Goal: Information Seeking & Learning: Check status

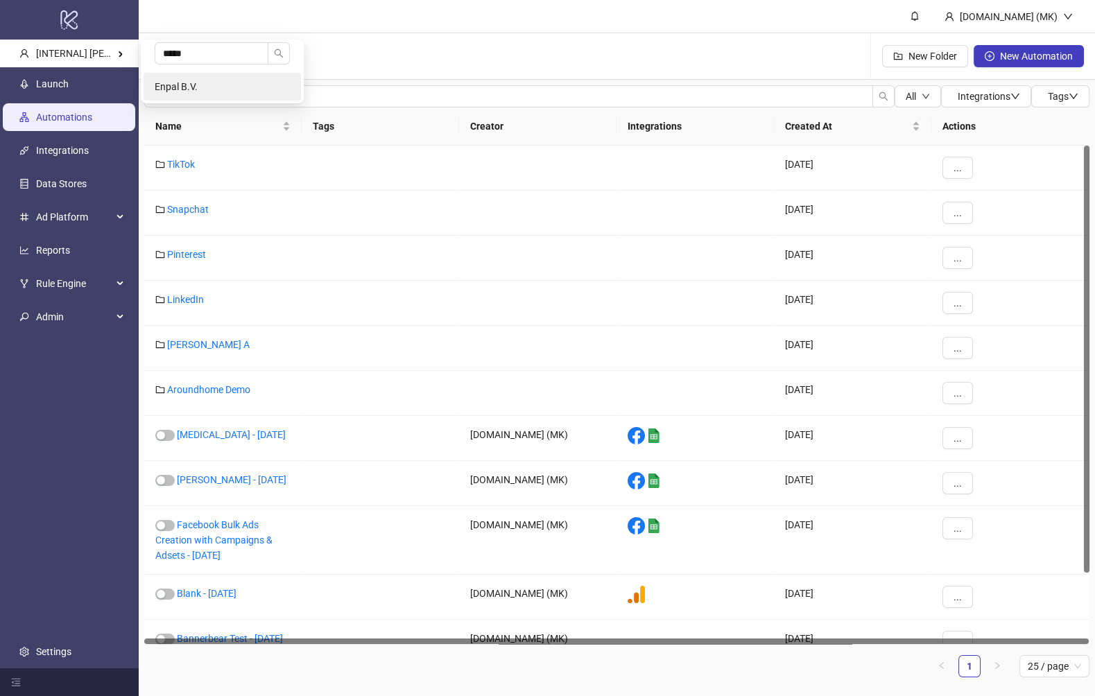
type input "*****"
click at [209, 75] on li "Enpal B.V." at bounding box center [222, 87] width 157 height 28
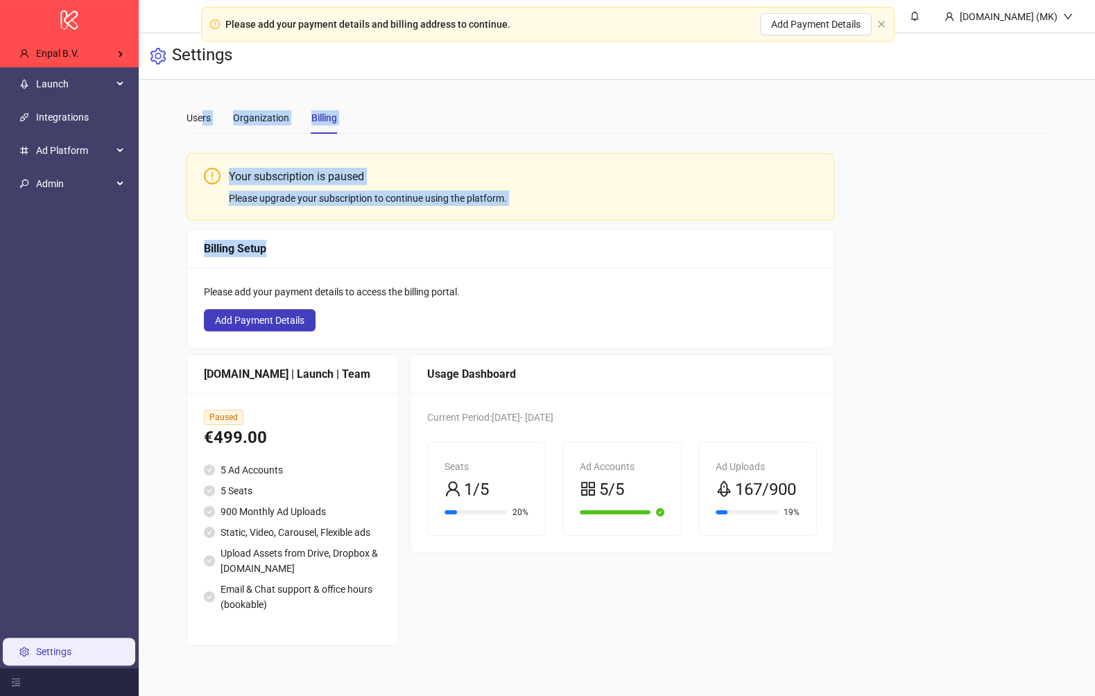
drag, startPoint x: 439, startPoint y: 254, endPoint x: 151, endPoint y: 112, distance: 320.6
click at [151, 112] on div "Users Organization Billing Your subscription is paused Please upgrade your subs…" at bounding box center [617, 374] width 956 height 589
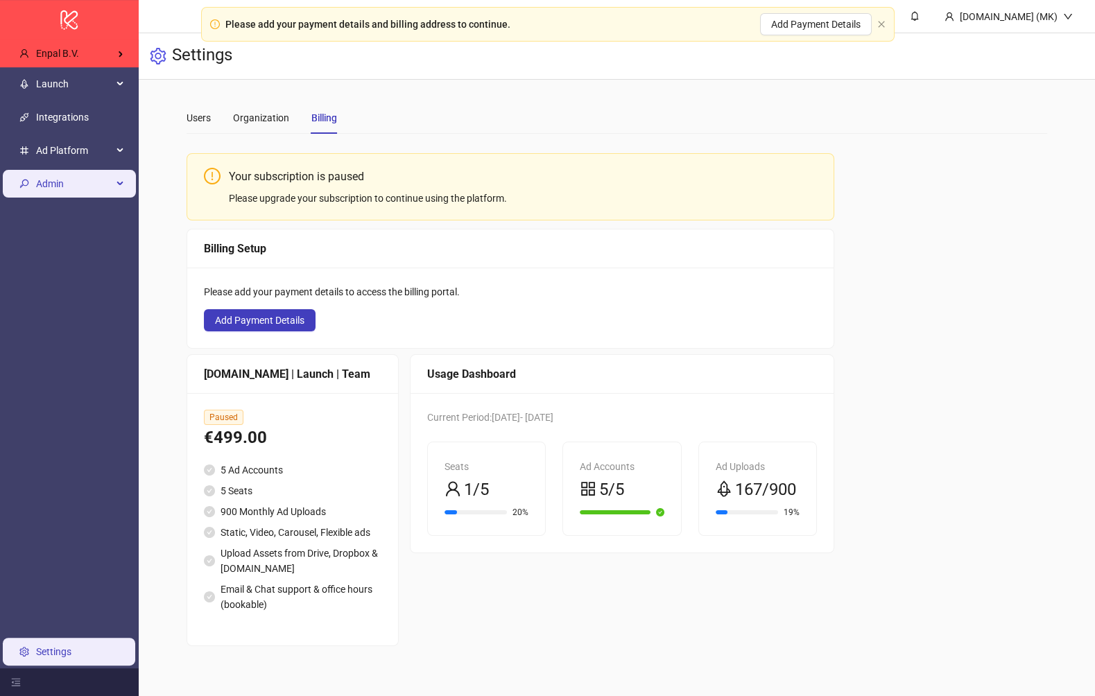
click at [53, 182] on span "Admin" at bounding box center [74, 184] width 76 height 28
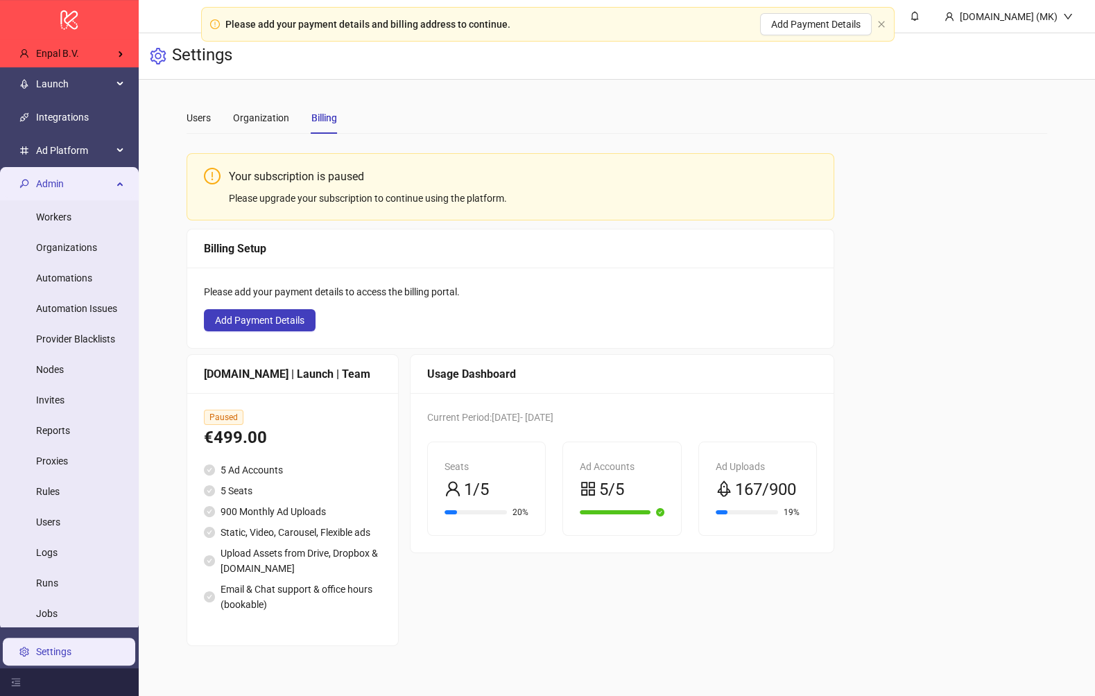
click at [54, 181] on span "Admin" at bounding box center [74, 184] width 76 height 28
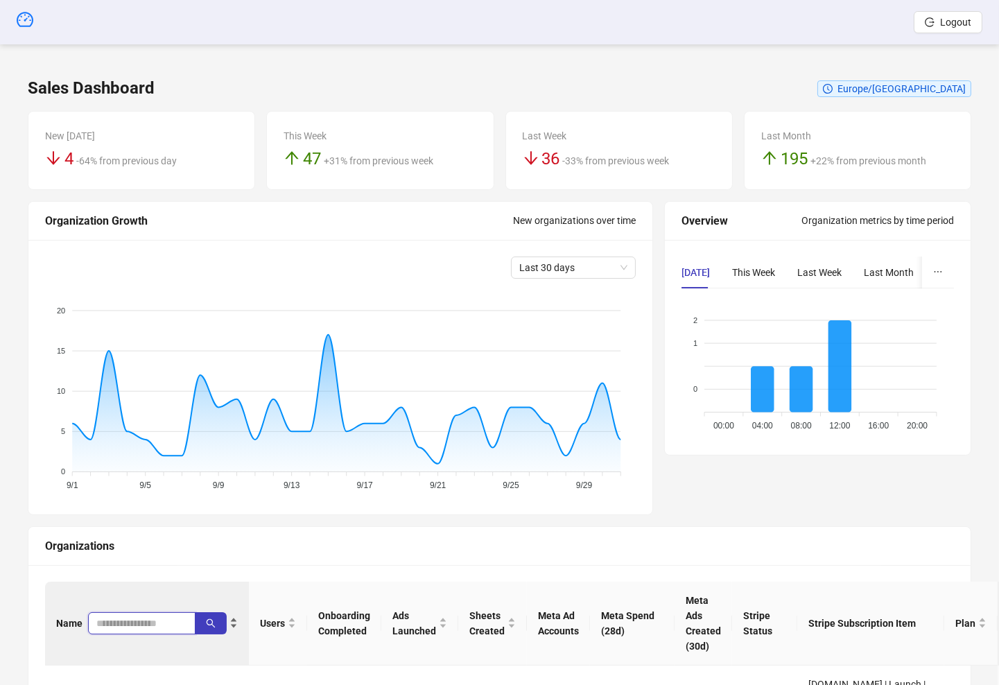
click at [130, 616] on input "search" at bounding box center [136, 623] width 80 height 15
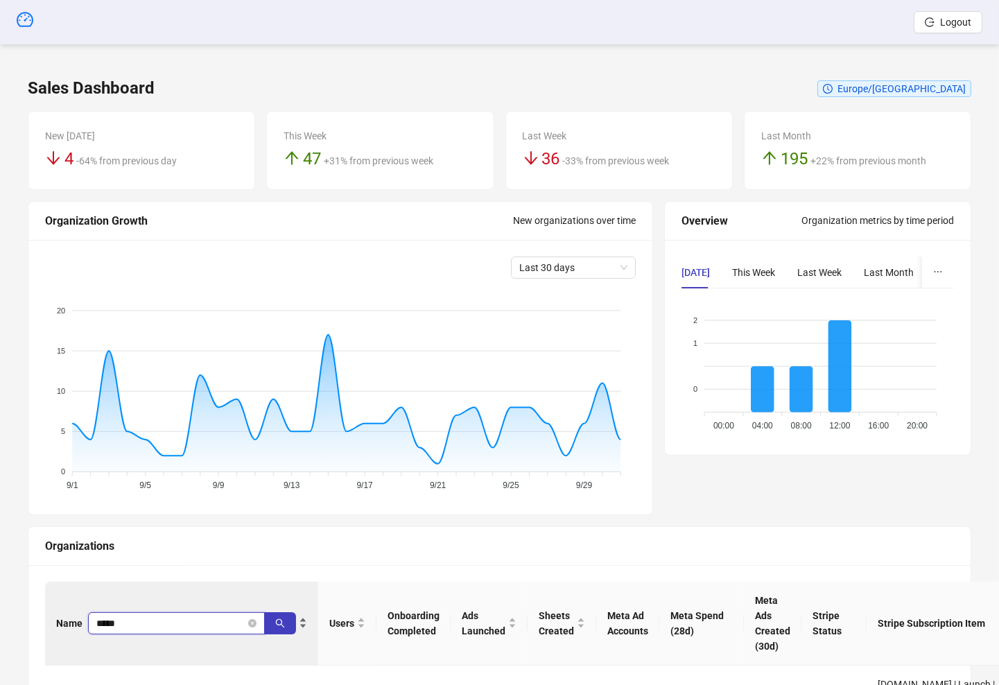
type input "*****"
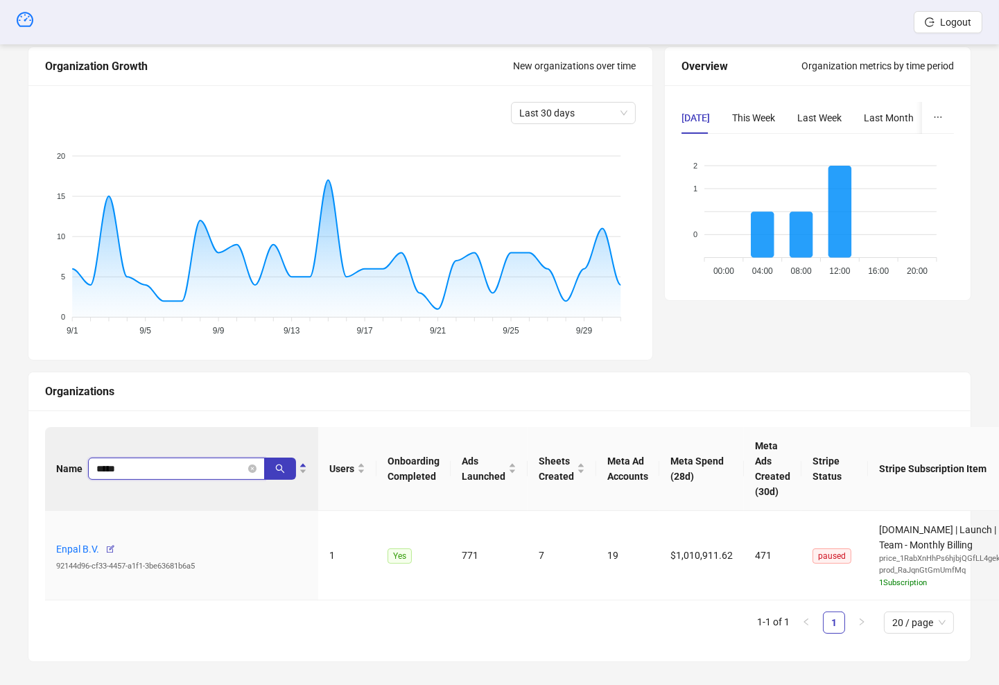
scroll to position [163, 0]
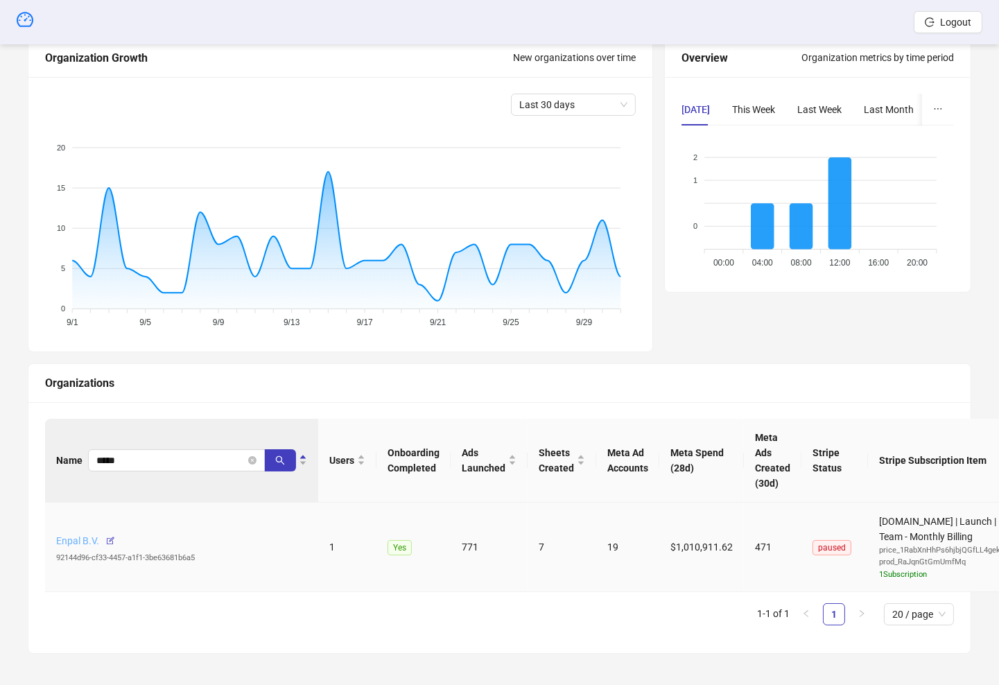
click at [75, 539] on link "Enpal B.V." at bounding box center [77, 540] width 43 height 11
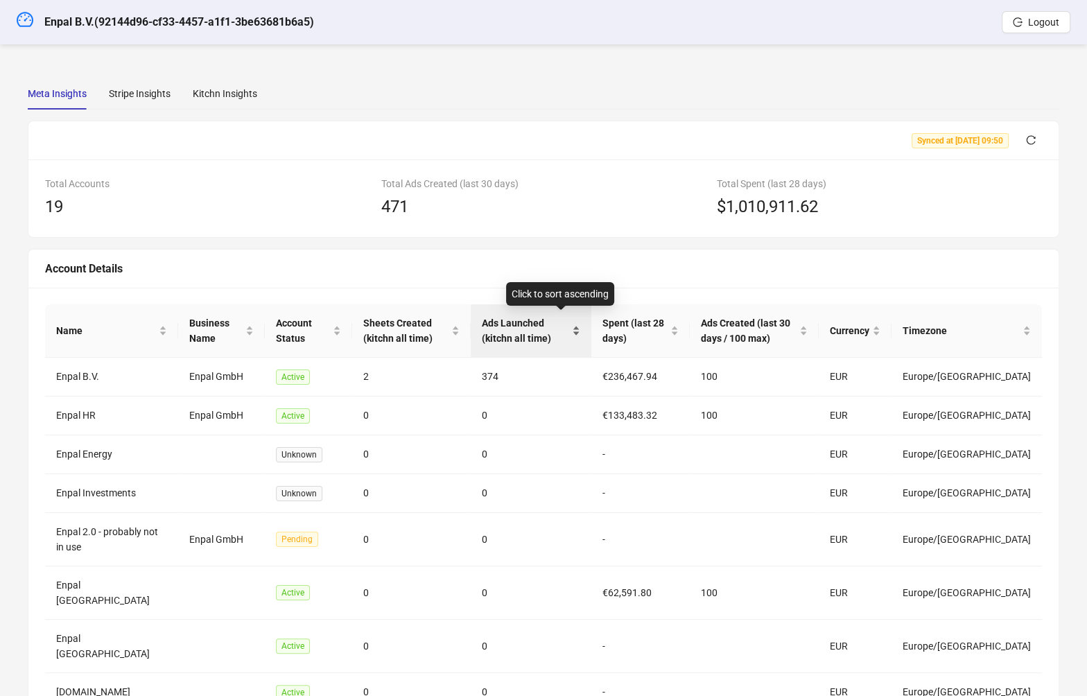
click at [545, 324] on span "Ads Launched (kitchn all time)" at bounding box center [525, 330] width 87 height 31
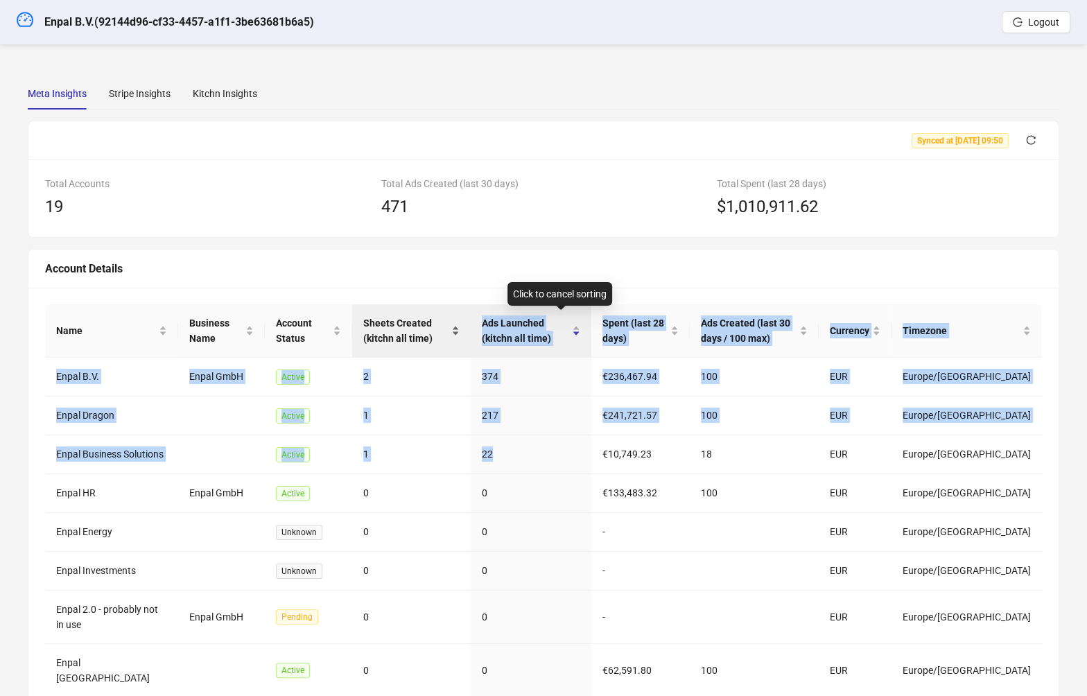
drag, startPoint x: 531, startPoint y: 474, endPoint x: 484, endPoint y: 339, distance: 143.2
click at [483, 338] on table "Name Business Name Account Status Sheets Created (kitchn all time) Ads Launched…" at bounding box center [543, 546] width 997 height 485
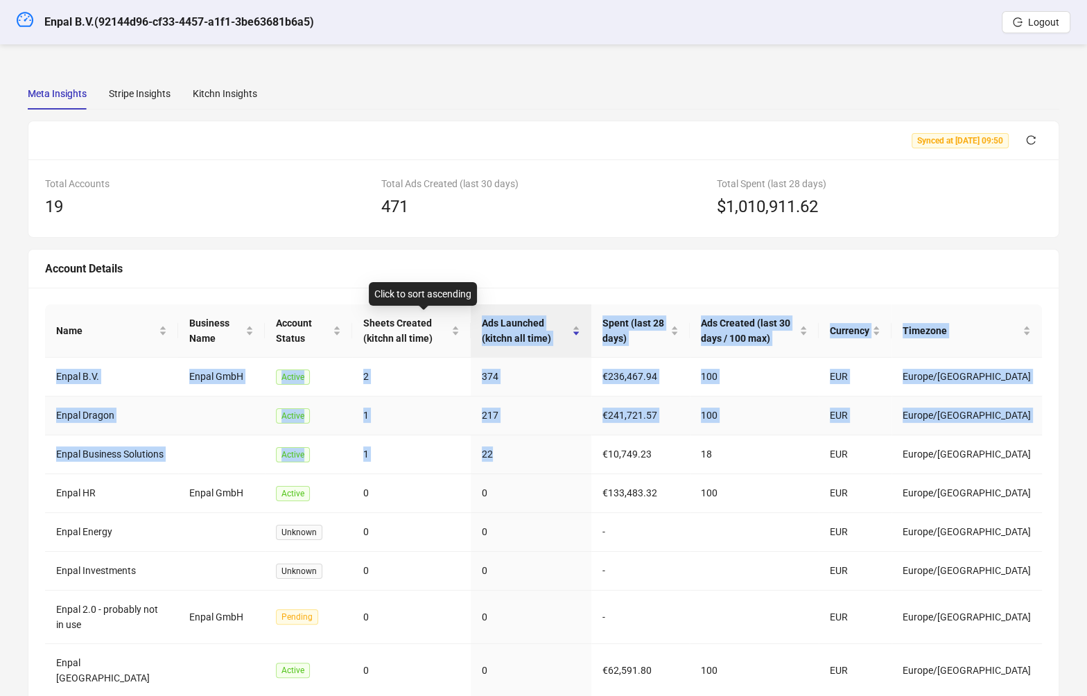
click at [538, 403] on td "217" at bounding box center [531, 416] width 121 height 39
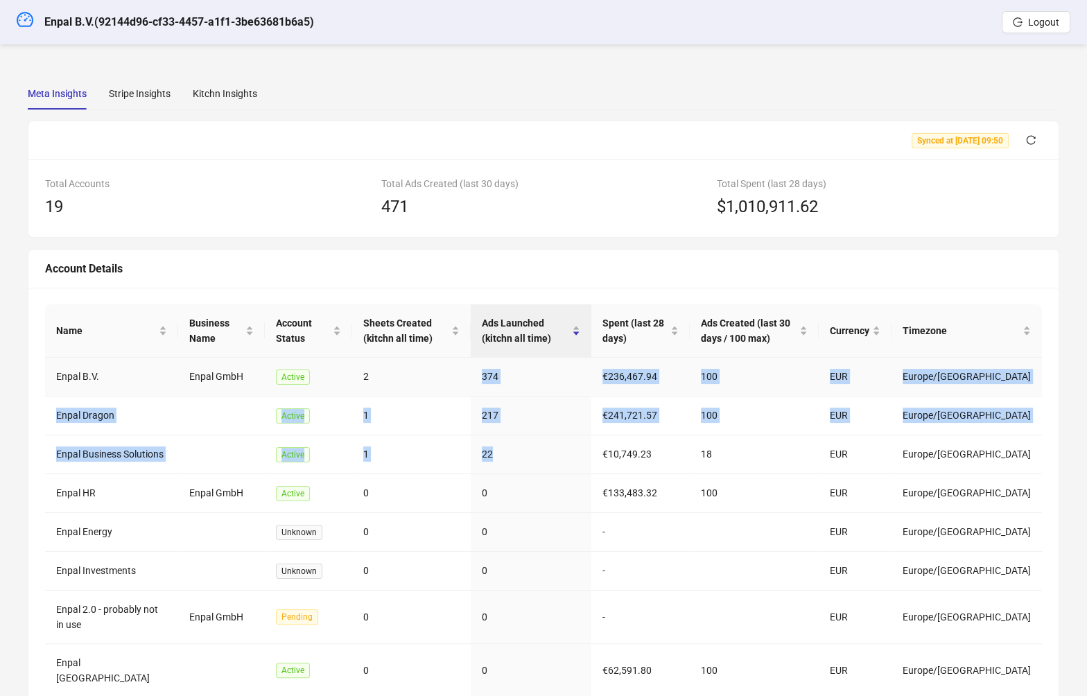
drag, startPoint x: 535, startPoint y: 459, endPoint x: 494, endPoint y: 366, distance: 101.2
click at [494, 366] on tbody "Enpal B.V. Enpal GmbH Active 2 374 €236,467.94 100 EUR Europe/Berlin Enpal Drag…" at bounding box center [543, 574] width 997 height 432
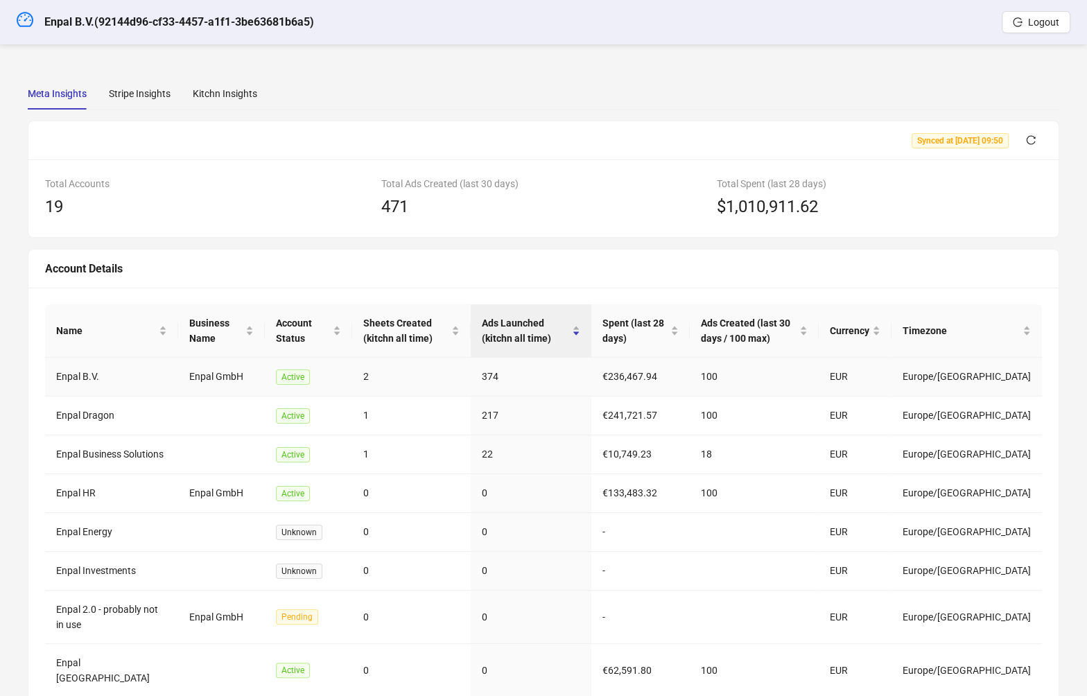
click at [575, 461] on td "22" at bounding box center [531, 454] width 121 height 39
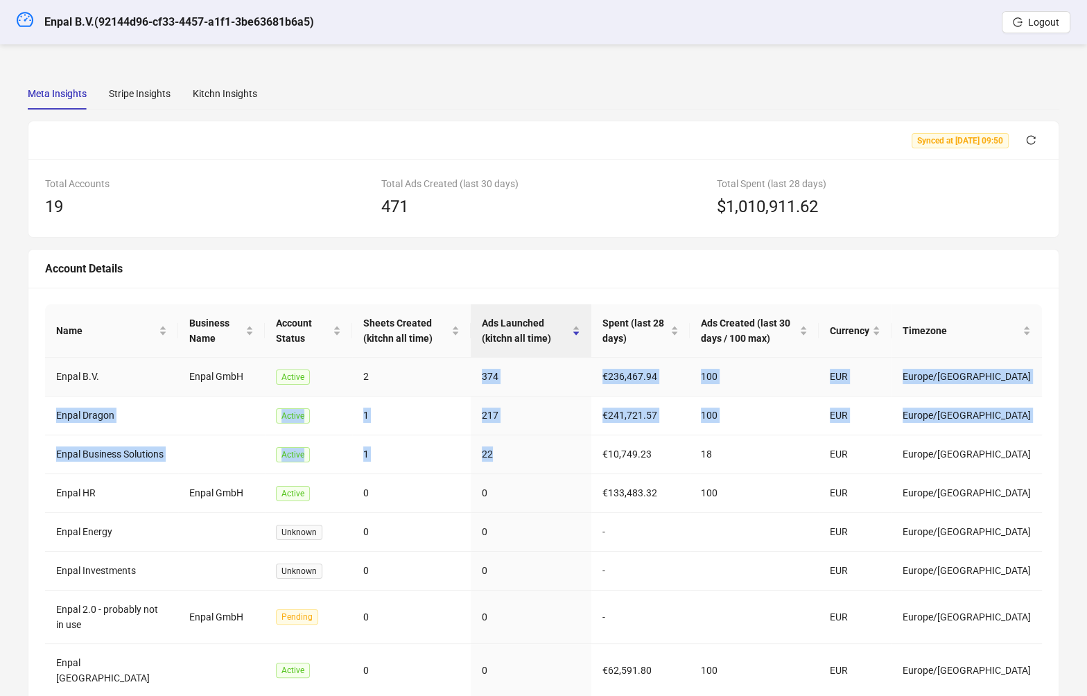
drag, startPoint x: 508, startPoint y: 452, endPoint x: 569, endPoint y: 419, distance: 68.6
click at [519, 367] on tbody "Enpal B.V. Enpal GmbH Active 2 374 €236,467.94 100 EUR Europe/Berlin Enpal Drag…" at bounding box center [543, 574] width 997 height 432
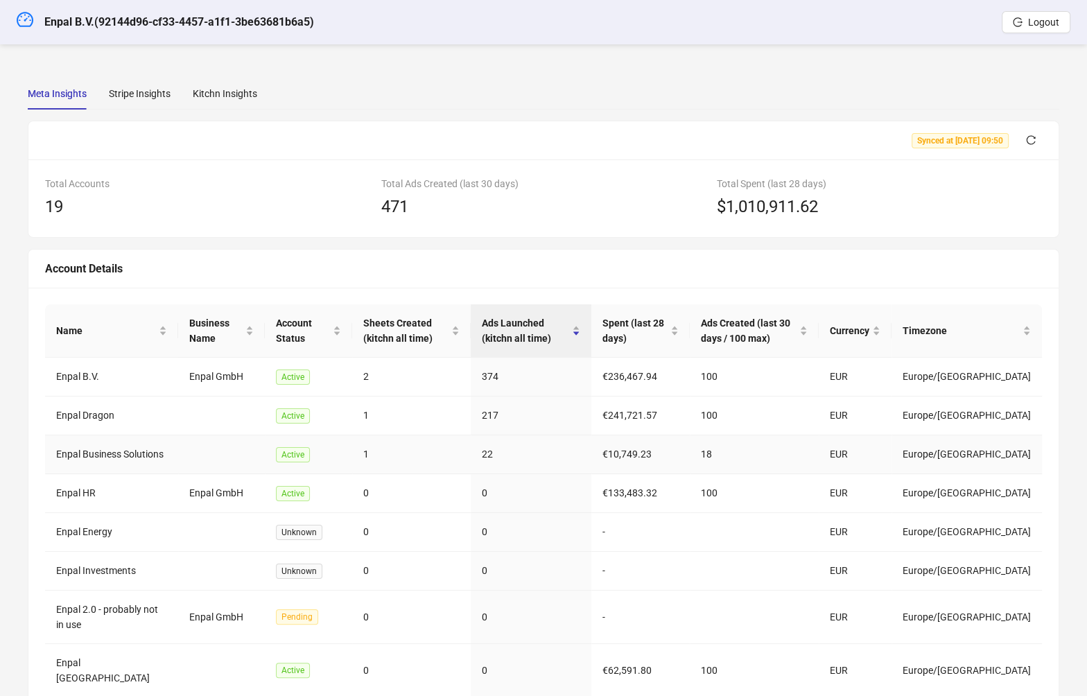
drag, startPoint x: 575, startPoint y: 463, endPoint x: 564, endPoint y: 468, distance: 12.7
click at [575, 464] on td "22" at bounding box center [531, 454] width 121 height 39
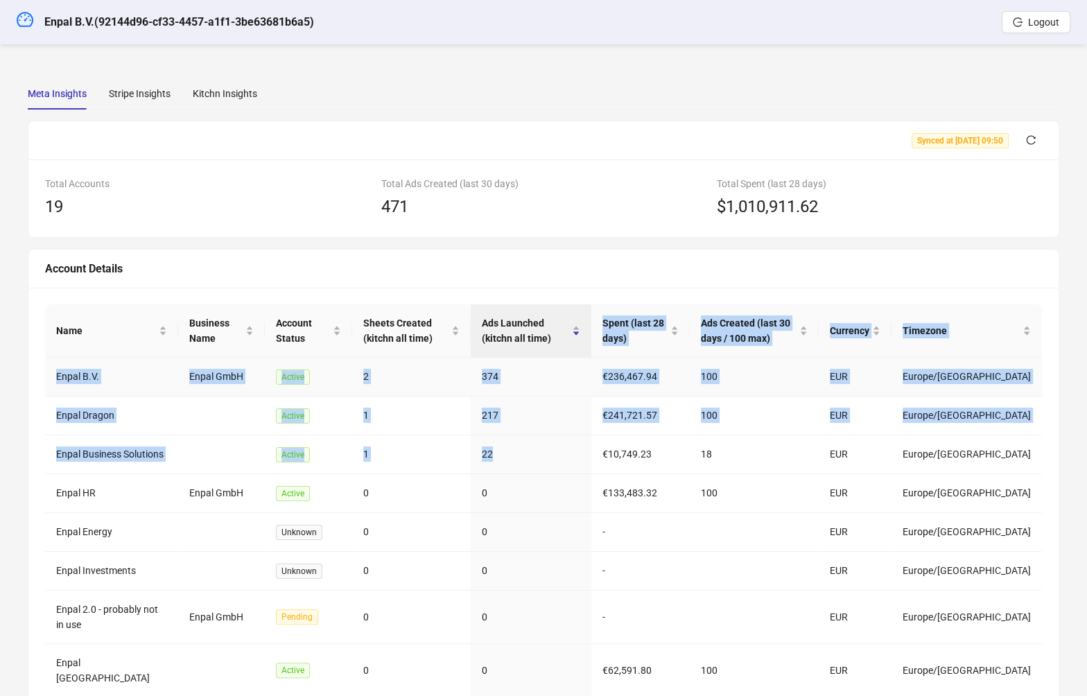
drag, startPoint x: 485, startPoint y: 378, endPoint x: 575, endPoint y: 384, distance: 91.0
click at [524, 354] on table "Name Business Name Account Status Sheets Created (kitchn all time) Ads Launched…" at bounding box center [543, 546] width 997 height 485
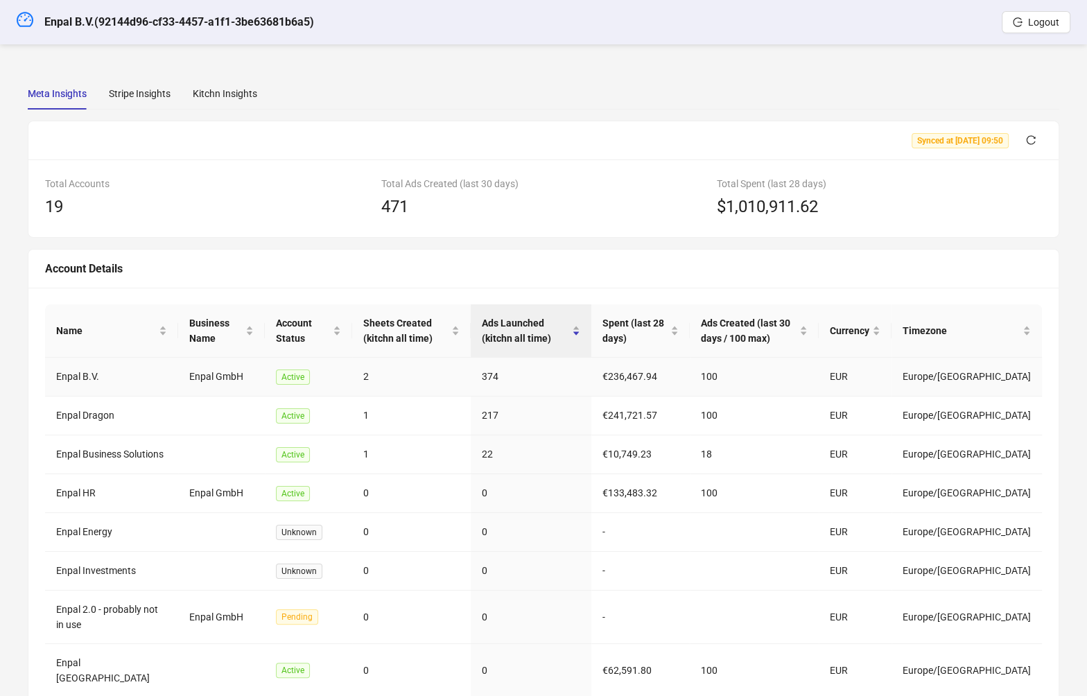
click at [591, 413] on td "217" at bounding box center [531, 416] width 121 height 39
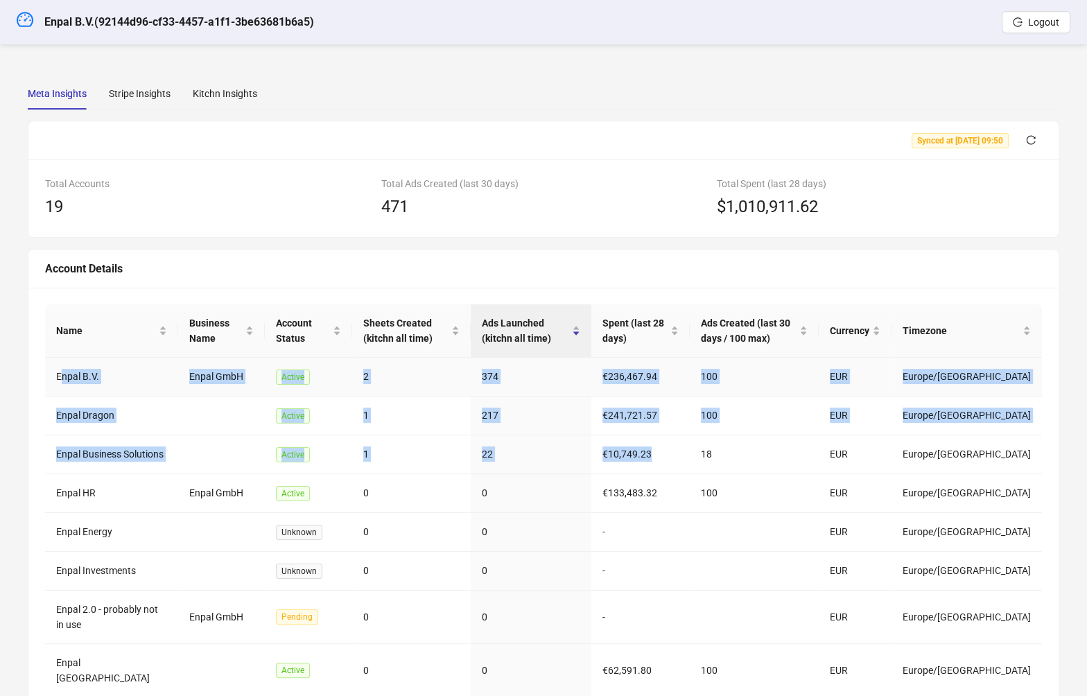
drag, startPoint x: 693, startPoint y: 462, endPoint x: 60, endPoint y: 373, distance: 640.0
click at [60, 373] on tbody "Enpal B.V. Enpal GmbH Active 2 374 €236,467.94 100 EUR Europe/Berlin Enpal Drag…" at bounding box center [543, 574] width 997 height 432
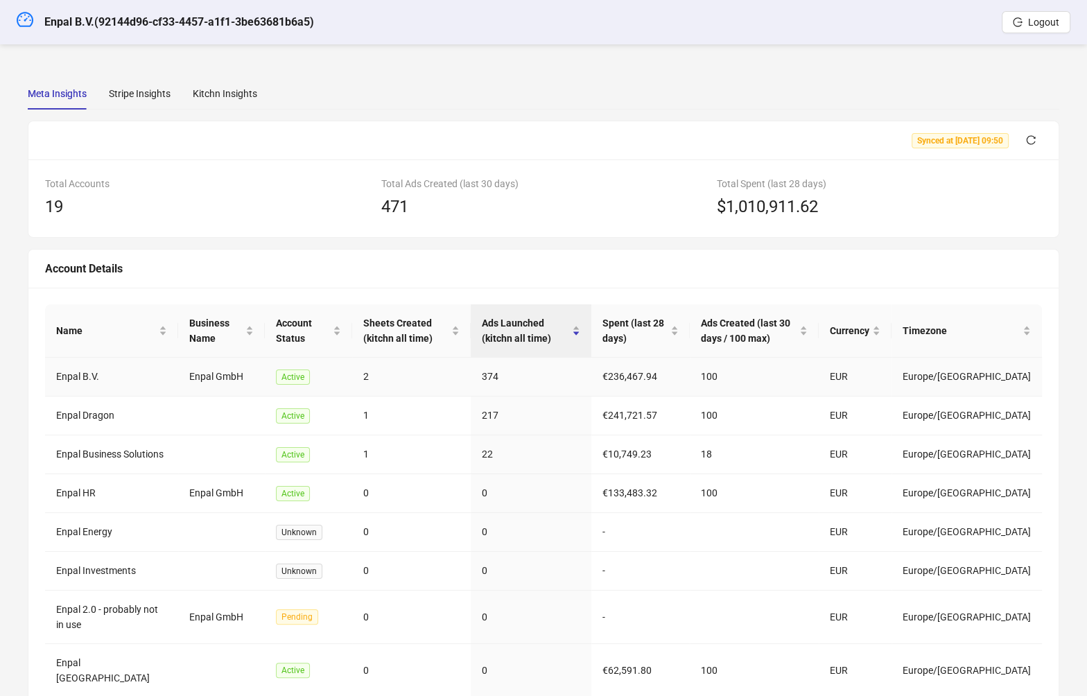
click at [53, 373] on td "Enpal B.V." at bounding box center [111, 377] width 133 height 39
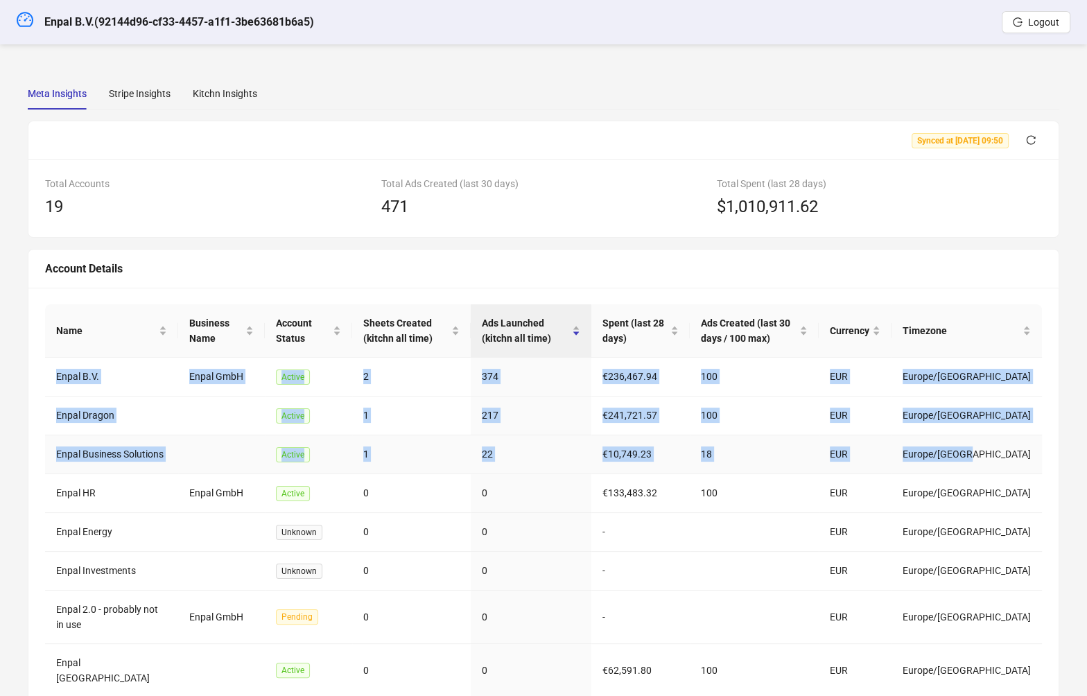
drag, startPoint x: 52, startPoint y: 373, endPoint x: 1034, endPoint y: 468, distance: 986.4
click at [1034, 468] on tbody "Enpal B.V. Enpal GmbH Active 2 374 €236,467.94 100 EUR Europe/Berlin Enpal Drag…" at bounding box center [543, 574] width 997 height 432
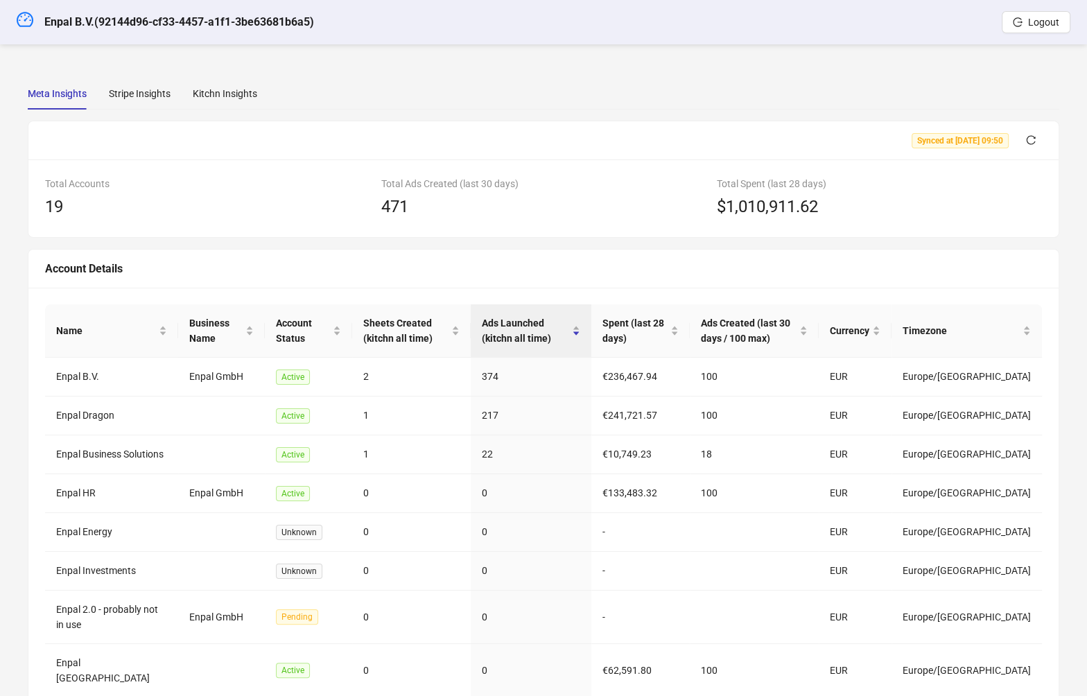
click at [336, 264] on div "Account Details" at bounding box center [543, 268] width 997 height 17
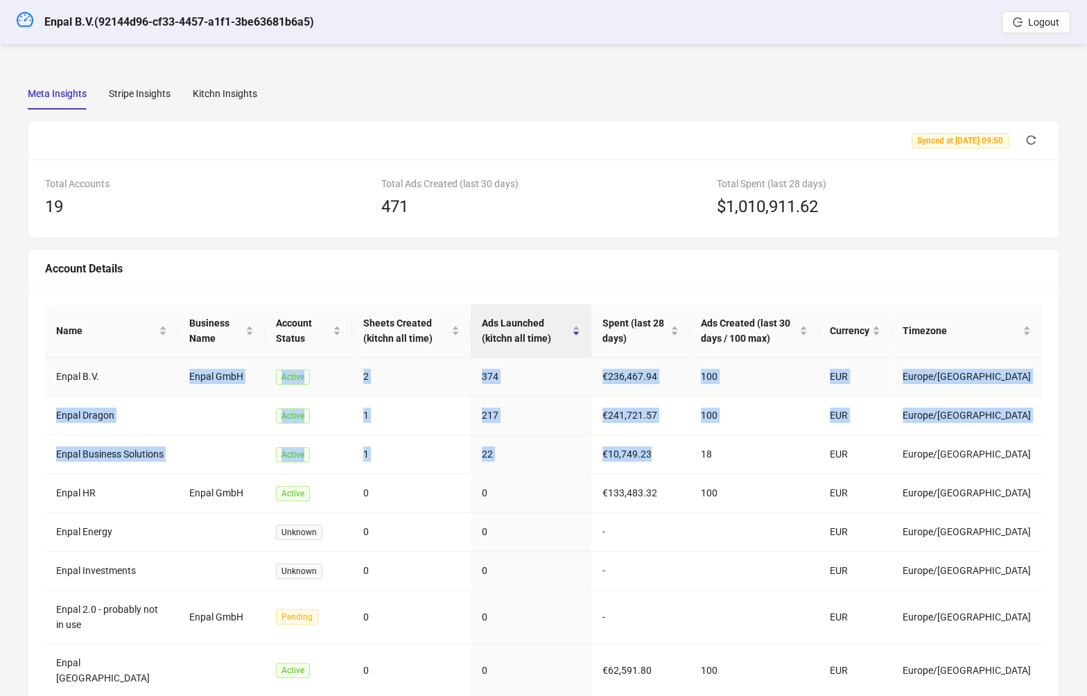
drag, startPoint x: 630, startPoint y: 449, endPoint x: 46, endPoint y: 379, distance: 587.4
click at [47, 383] on tbody "Enpal B.V. Enpal GmbH Active 2 374 €236,467.94 100 EUR Europe/Berlin Enpal Drag…" at bounding box center [543, 574] width 997 height 432
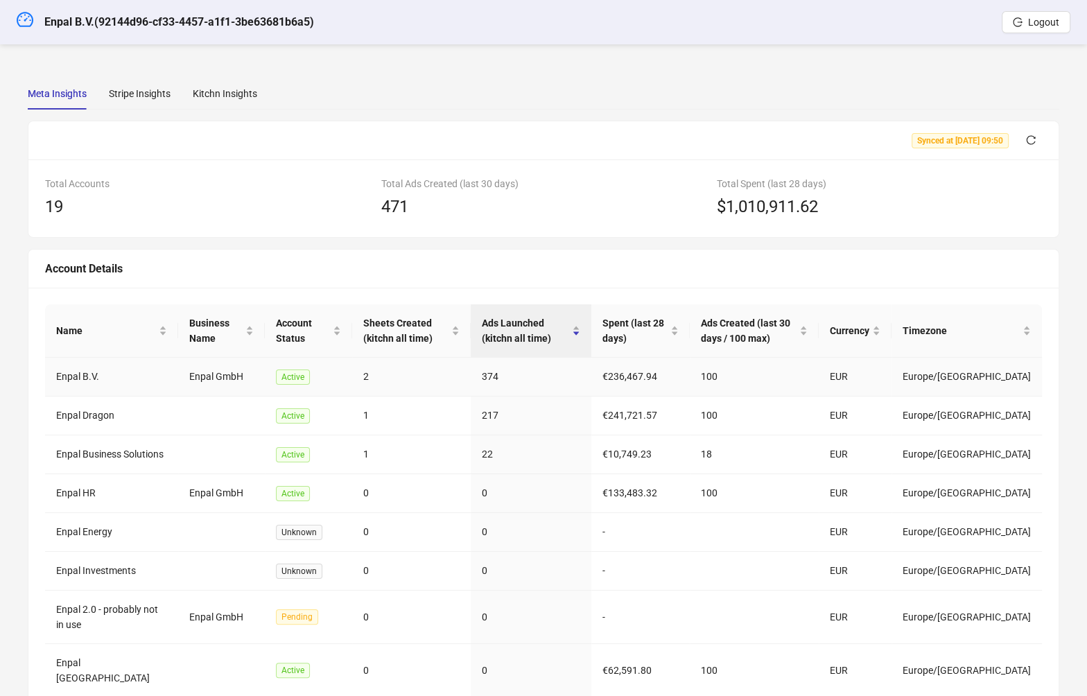
click at [46, 375] on td "Enpal B.V." at bounding box center [111, 377] width 133 height 39
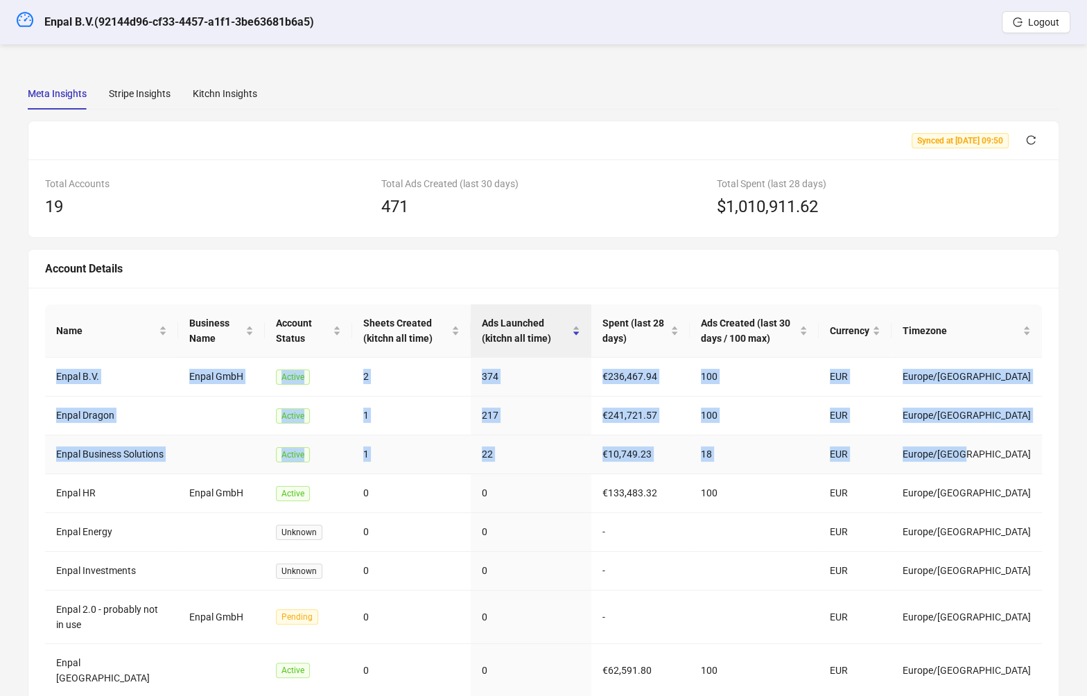
drag, startPoint x: 67, startPoint y: 374, endPoint x: 1025, endPoint y: 465, distance: 962.5
click at [1025, 465] on tbody "Enpal B.V. Enpal GmbH Active 2 374 €236,467.94 100 EUR Europe/Berlin Enpal Drag…" at bounding box center [543, 574] width 997 height 432
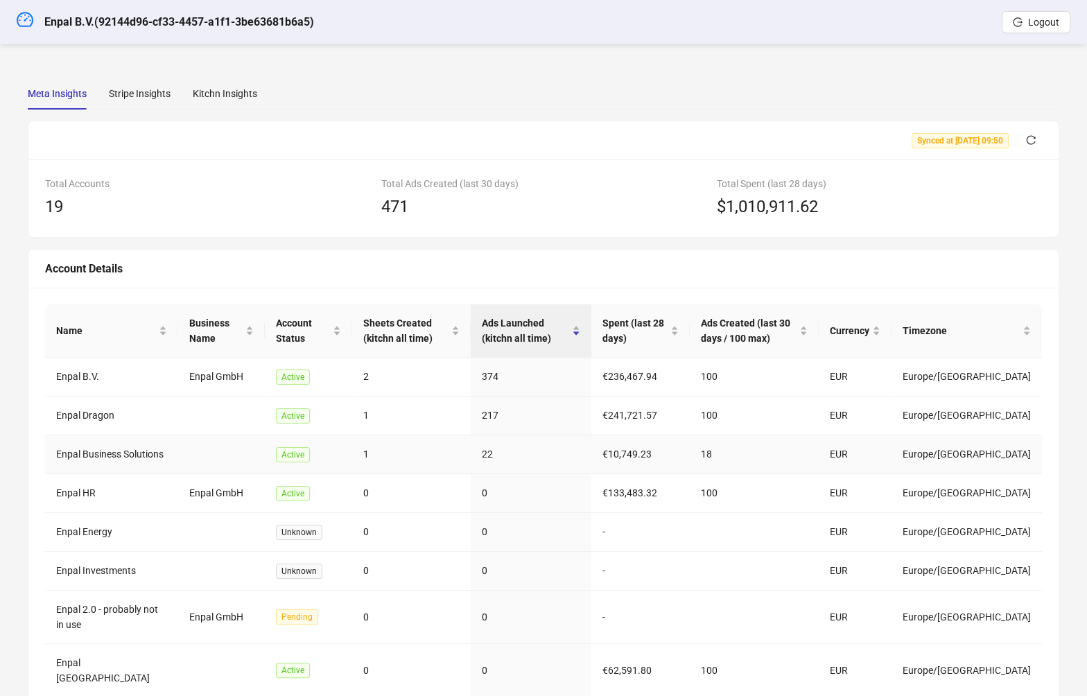
click at [1025, 463] on td "Europe/Berlin" at bounding box center [967, 454] width 150 height 39
click at [1024, 464] on td "Europe/Berlin" at bounding box center [967, 454] width 150 height 39
click at [1030, 460] on td "Europe/Berlin" at bounding box center [967, 454] width 150 height 39
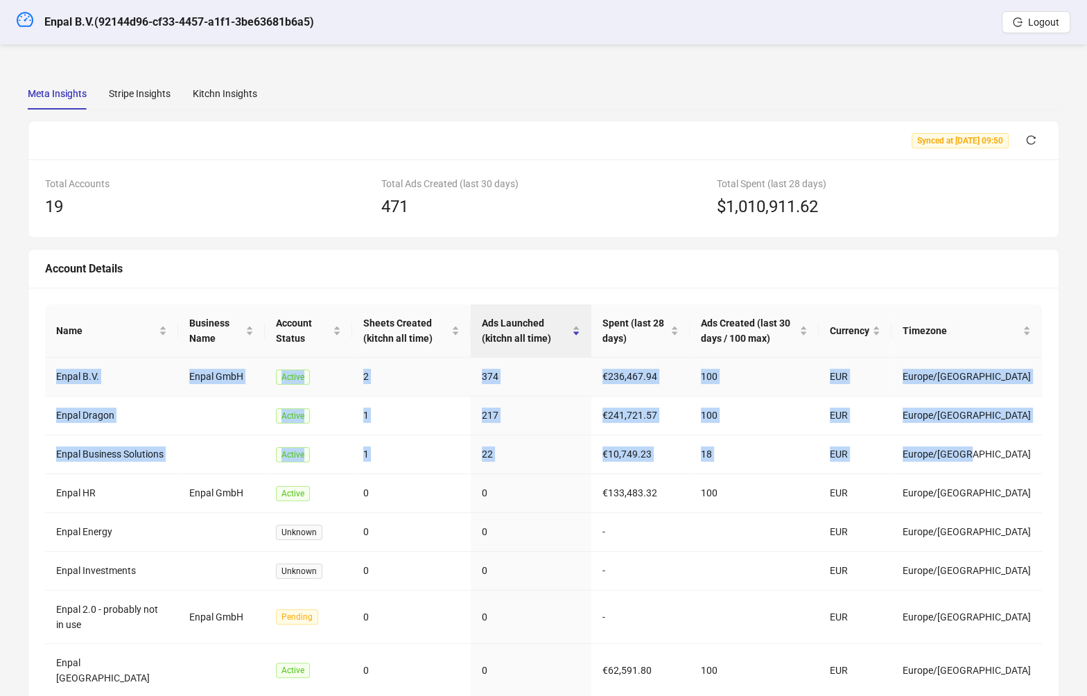
drag, startPoint x: 1025, startPoint y: 458, endPoint x: 53, endPoint y: 376, distance: 975.6
click at [53, 376] on tbody "Enpal B.V. Enpal GmbH Active 2 374 €236,467.94 100 EUR Europe/Berlin Enpal Drag…" at bounding box center [543, 574] width 997 height 432
click at [53, 376] on td "Enpal B.V." at bounding box center [111, 377] width 133 height 39
drag, startPoint x: 59, startPoint y: 376, endPoint x: 1037, endPoint y: 462, distance: 981.4
click at [1037, 462] on tbody "Enpal B.V. Enpal GmbH Active 2 374 €236,467.94 100 EUR Europe/Berlin Enpal Drag…" at bounding box center [543, 574] width 997 height 432
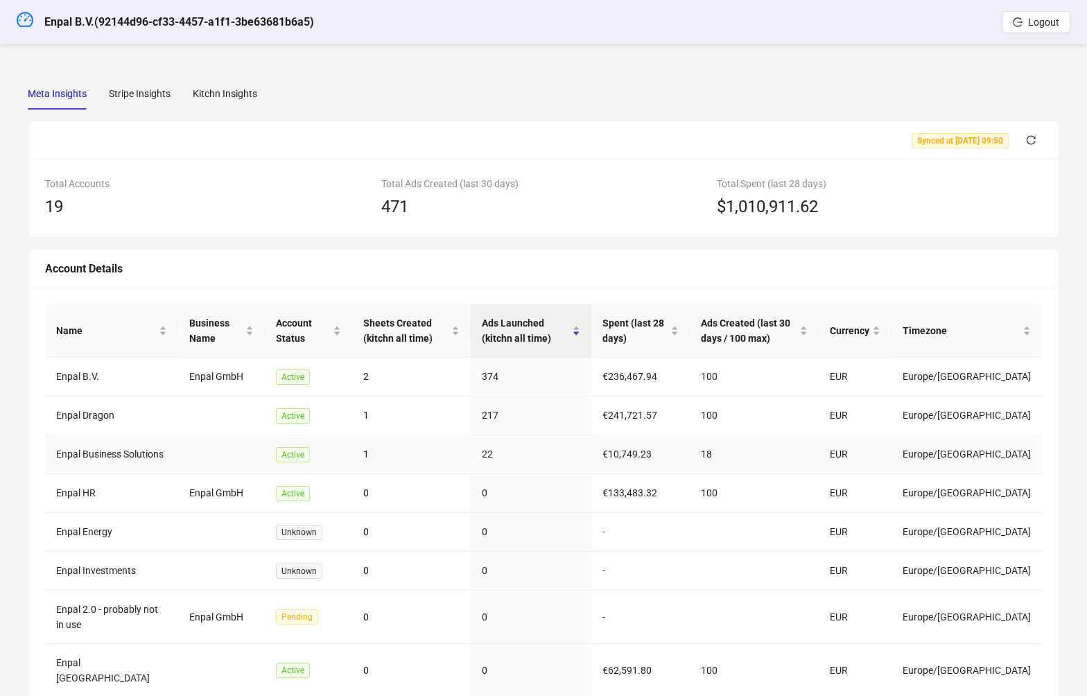
click at [892, 444] on td "EUR" at bounding box center [855, 454] width 73 height 39
drag, startPoint x: 470, startPoint y: 200, endPoint x: 381, endPoint y: 187, distance: 89.8
click at [381, 187] on div "Total Ads Created (last 30 days) 471" at bounding box center [543, 198] width 325 height 44
click at [381, 184] on div "Total Ads Created (last 30 days)" at bounding box center [543, 183] width 325 height 15
drag, startPoint x: 379, startPoint y: 182, endPoint x: 453, endPoint y: 212, distance: 79.6
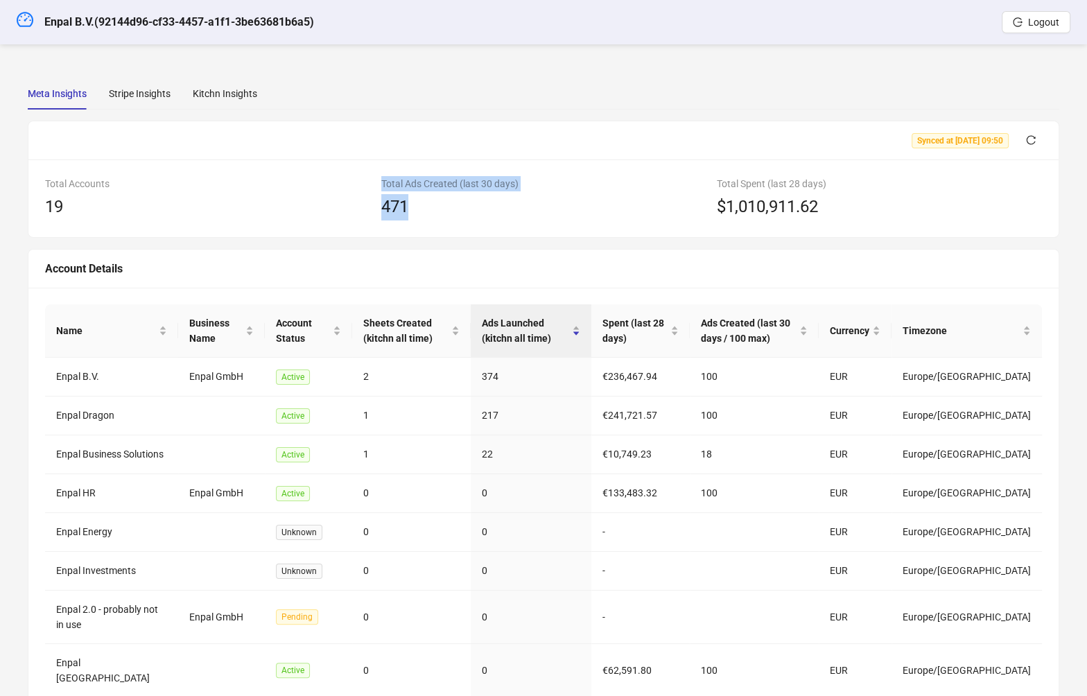
click at [453, 212] on div "Total Ads Created (last 30 days) 471" at bounding box center [544, 198] width 336 height 44
click at [453, 212] on div "471" at bounding box center [543, 207] width 325 height 26
drag, startPoint x: 451, startPoint y: 212, endPoint x: 376, endPoint y: 195, distance: 77.5
click at [376, 195] on div "Total Ads Created (last 30 days) 471" at bounding box center [544, 198] width 336 height 44
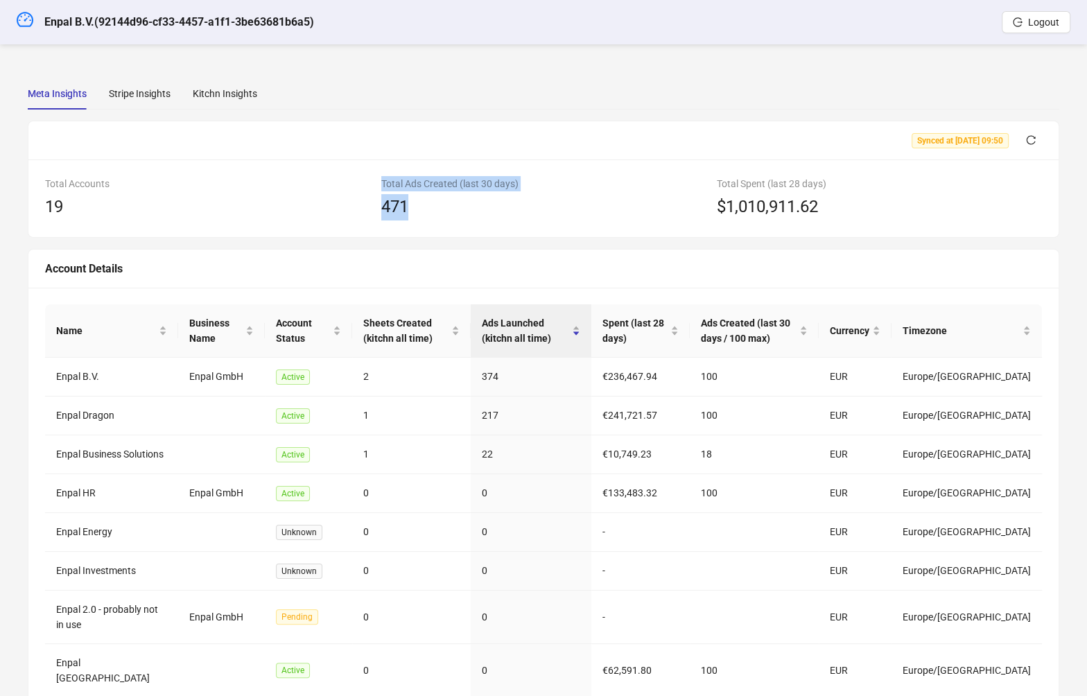
drag, startPoint x: 382, startPoint y: 181, endPoint x: 442, endPoint y: 222, distance: 72.9
click at [443, 223] on div "Total Accounts 19 Total Ads Created (last 30 days) 471 Total Spent (last 28 day…" at bounding box center [543, 198] width 1030 height 78
click at [442, 222] on div "Total Accounts 19 Total Ads Created (last 30 days) 471 Total Spent (last 28 day…" at bounding box center [543, 198] width 1030 height 78
drag, startPoint x: 422, startPoint y: 207, endPoint x: 375, endPoint y: 189, distance: 50.7
click at [376, 189] on div "Total Ads Created (last 30 days) 471" at bounding box center [544, 198] width 336 height 44
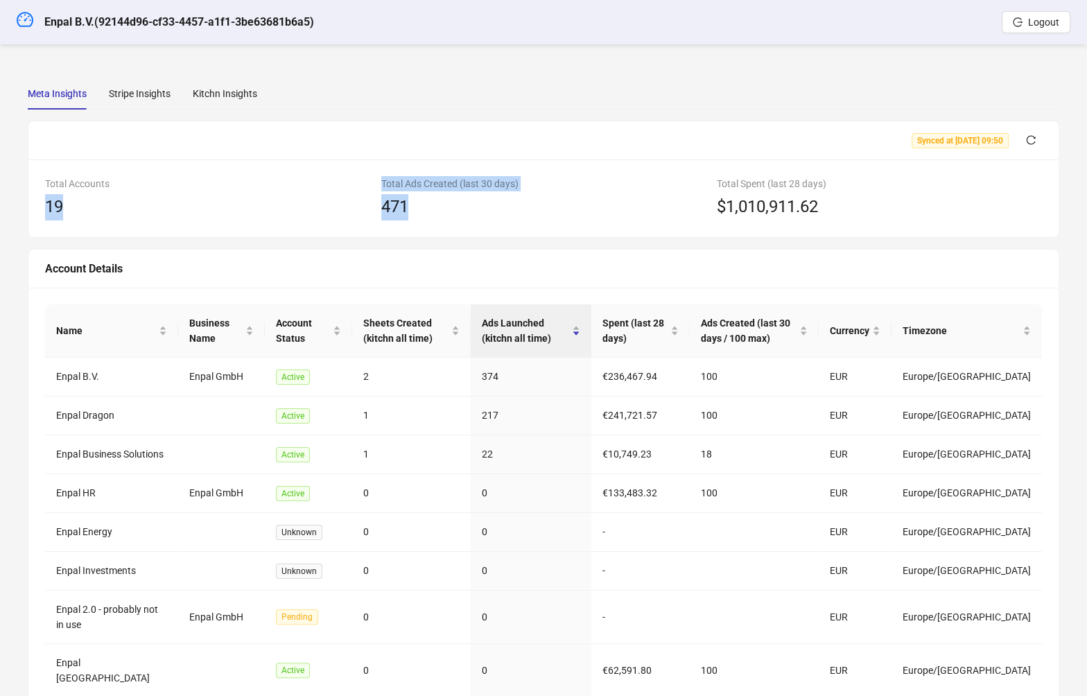
click at [376, 188] on div "Total Ads Created (last 30 days) 471" at bounding box center [544, 198] width 336 height 44
drag, startPoint x: 378, startPoint y: 181, endPoint x: 417, endPoint y: 209, distance: 48.7
click at [417, 209] on div "Total Ads Created (last 30 days) 471" at bounding box center [544, 198] width 336 height 44
click at [417, 209] on div "471" at bounding box center [543, 207] width 325 height 26
drag, startPoint x: 417, startPoint y: 207, endPoint x: 376, endPoint y: 185, distance: 47.1
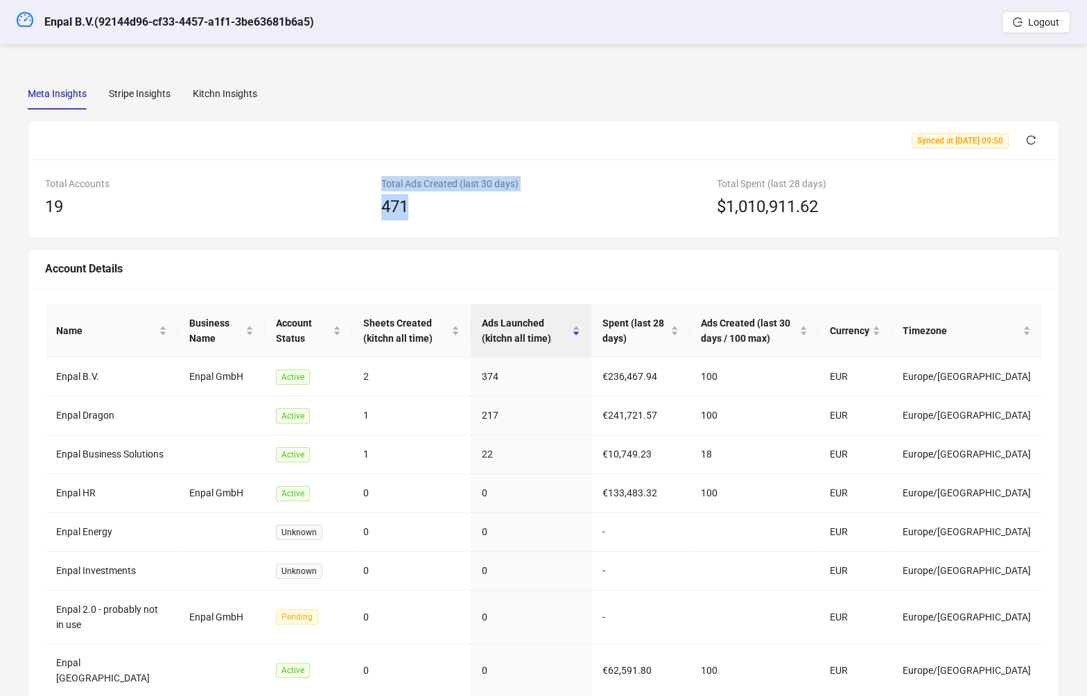
click at [376, 185] on div "Total Ads Created (last 30 days) 471" at bounding box center [544, 198] width 336 height 44
click at [377, 182] on div "Total Ads Created (last 30 days) 471" at bounding box center [544, 198] width 336 height 44
drag, startPoint x: 378, startPoint y: 182, endPoint x: 440, endPoint y: 217, distance: 70.8
click at [440, 217] on div "Total Ads Created (last 30 days) 471" at bounding box center [544, 198] width 336 height 44
click at [439, 216] on div "471" at bounding box center [543, 207] width 325 height 26
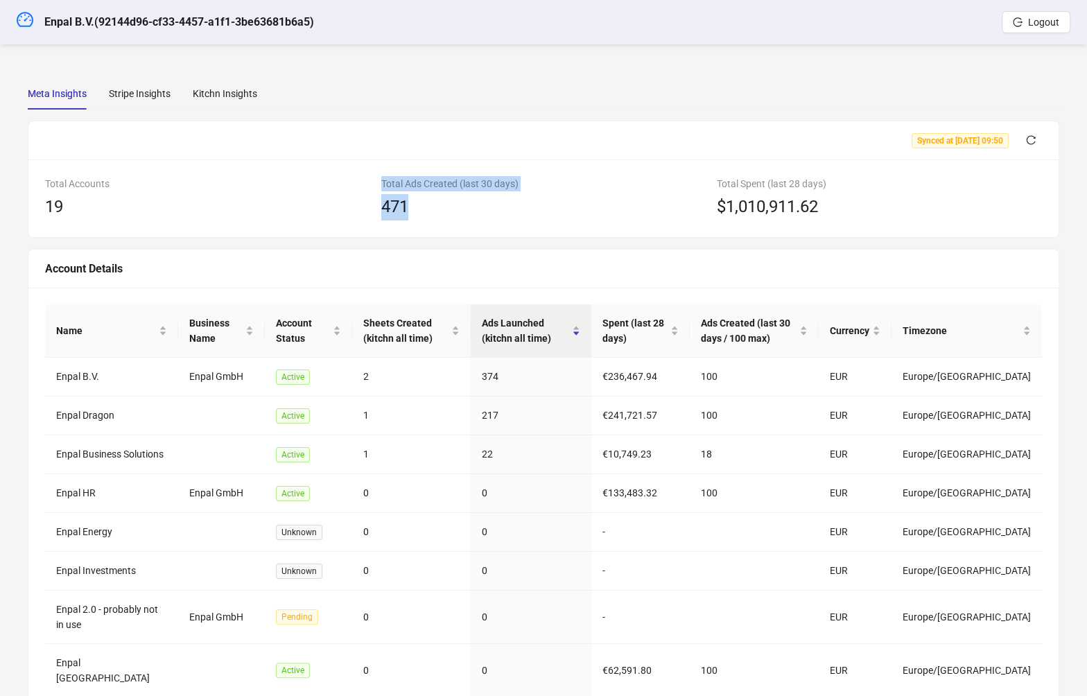
drag, startPoint x: 410, startPoint y: 213, endPoint x: 379, endPoint y: 180, distance: 45.6
click at [379, 180] on div "Total Ads Created (last 30 days) 471" at bounding box center [544, 198] width 336 height 44
drag, startPoint x: 385, startPoint y: 180, endPoint x: 416, endPoint y: 202, distance: 38.7
click at [416, 202] on div "Total Ads Created (last 30 days) 471" at bounding box center [543, 198] width 325 height 44
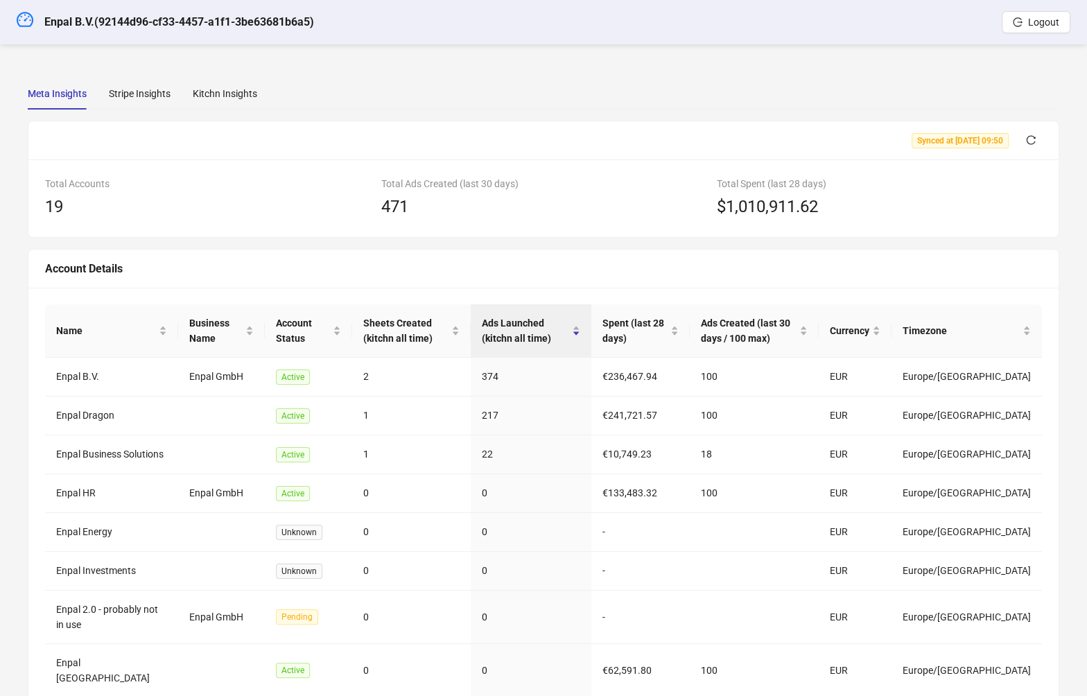
click at [416, 202] on div "471" at bounding box center [543, 207] width 325 height 26
drag, startPoint x: 417, startPoint y: 207, endPoint x: 32, endPoint y: 182, distance: 386.3
click at [32, 182] on div "Total Accounts 19 Total Ads Created (last 30 days) 471 Total Spent (last 28 day…" at bounding box center [543, 198] width 1030 height 78
click at [37, 182] on div "Total Accounts 19 Total Ads Created (last 30 days) 471 Total Spent (last 28 day…" at bounding box center [543, 198] width 1030 height 78
drag, startPoint x: 49, startPoint y: 182, endPoint x: 450, endPoint y: 230, distance: 404.3
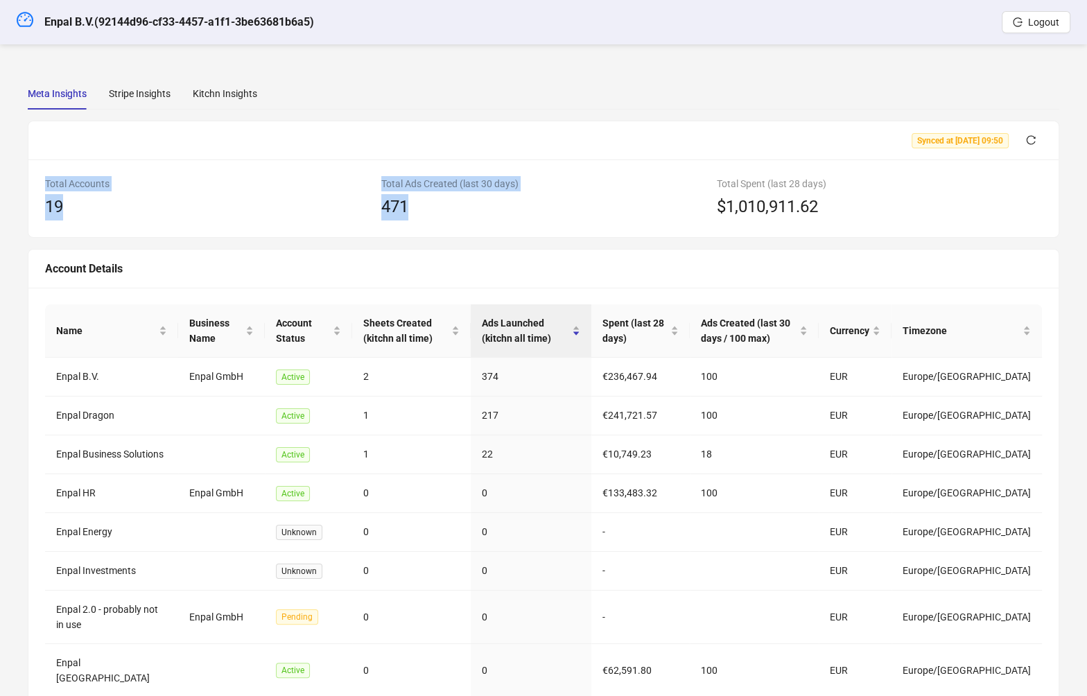
click at [450, 230] on div "Total Accounts 19 Total Ads Created (last 30 days) 471 Total Spent (last 28 day…" at bounding box center [543, 198] width 1030 height 78
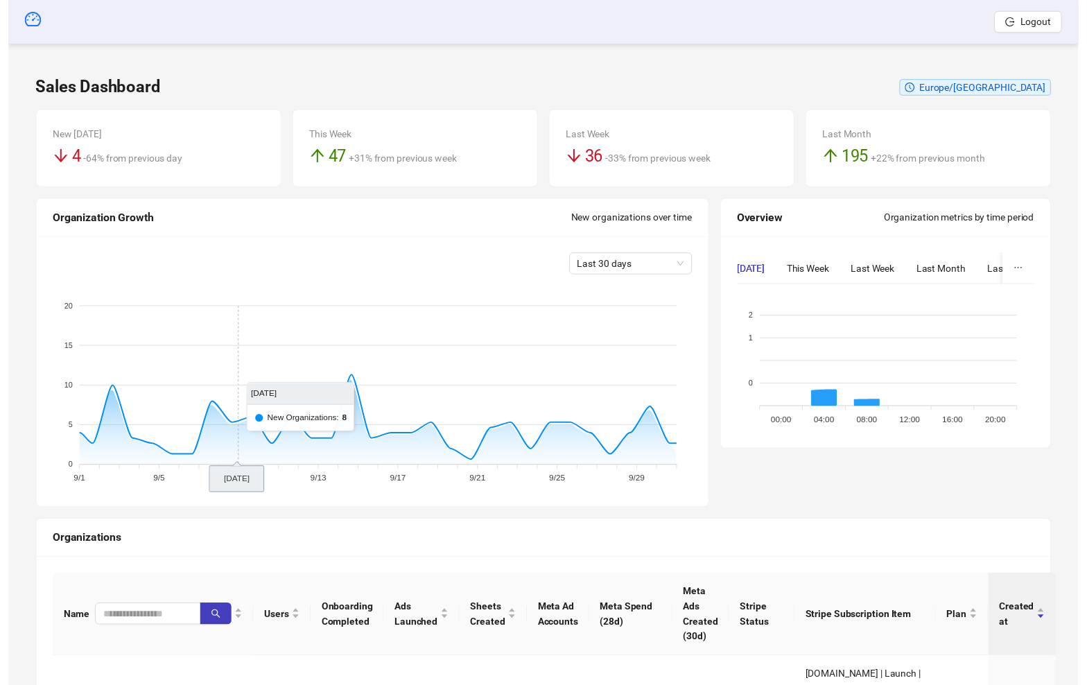
scroll to position [151, 0]
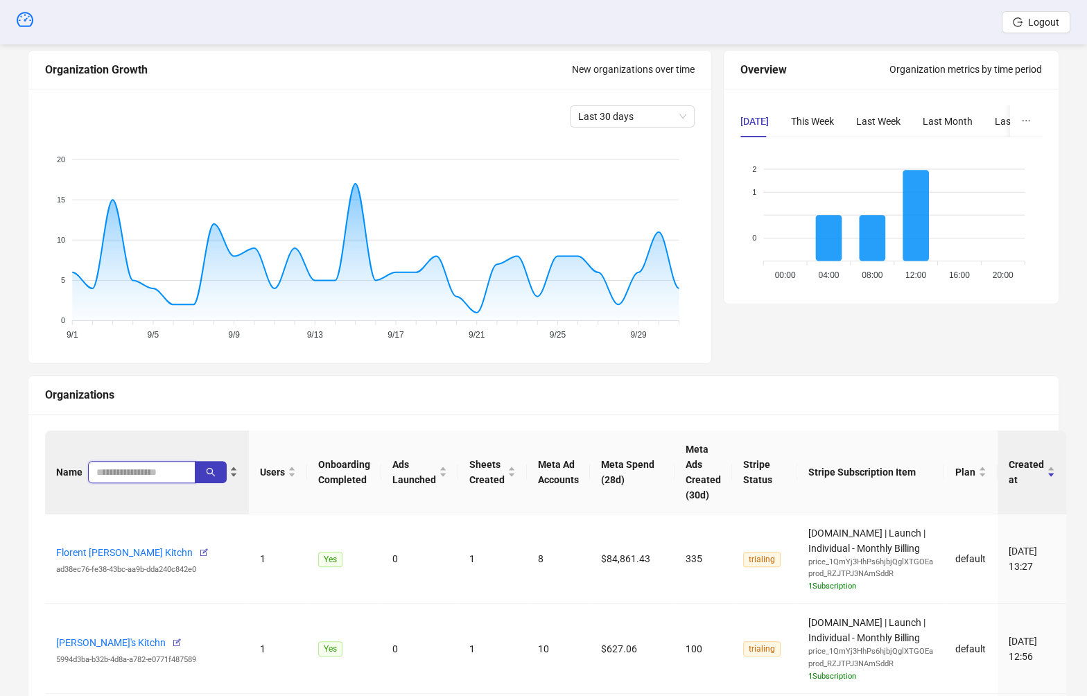
click at [130, 471] on input "search" at bounding box center [136, 472] width 80 height 15
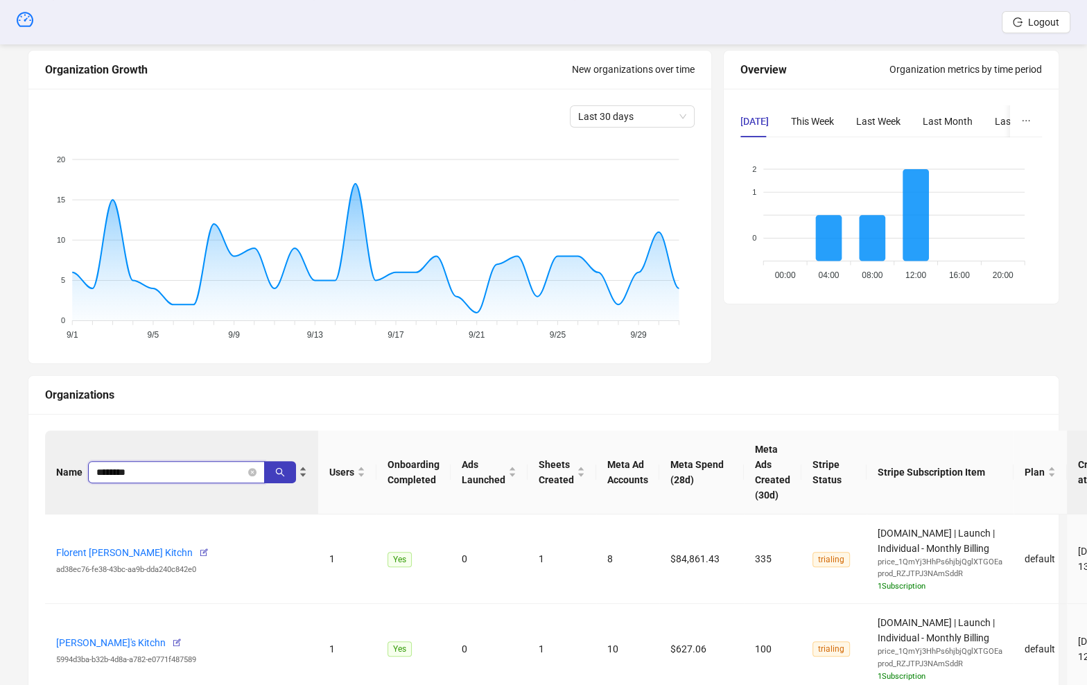
type input "********"
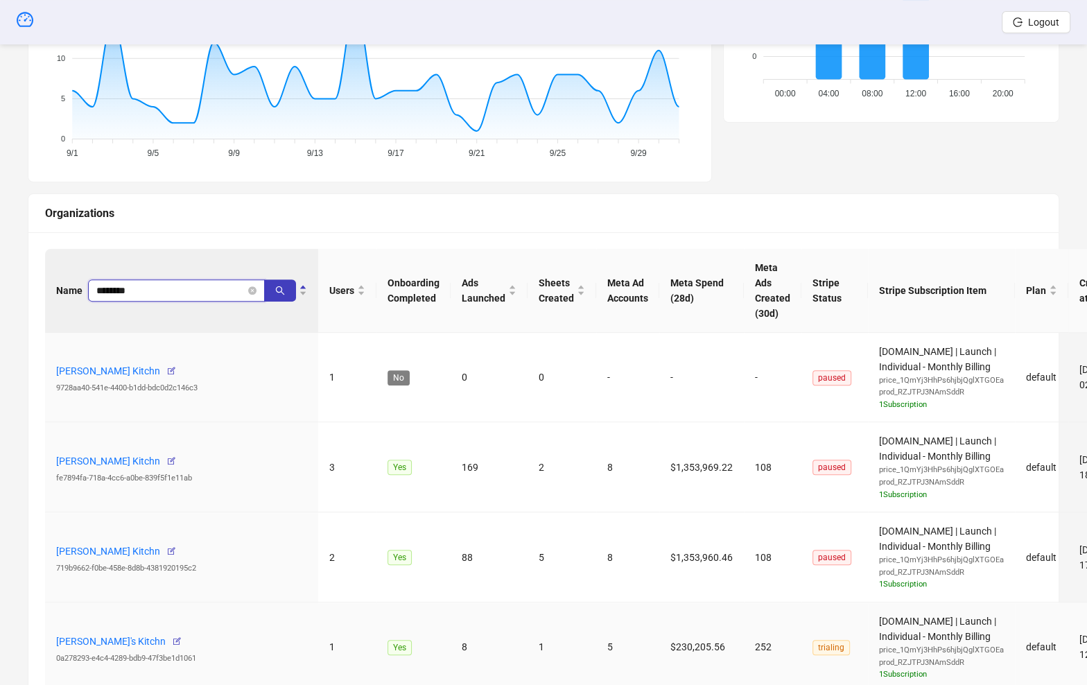
scroll to position [431, 0]
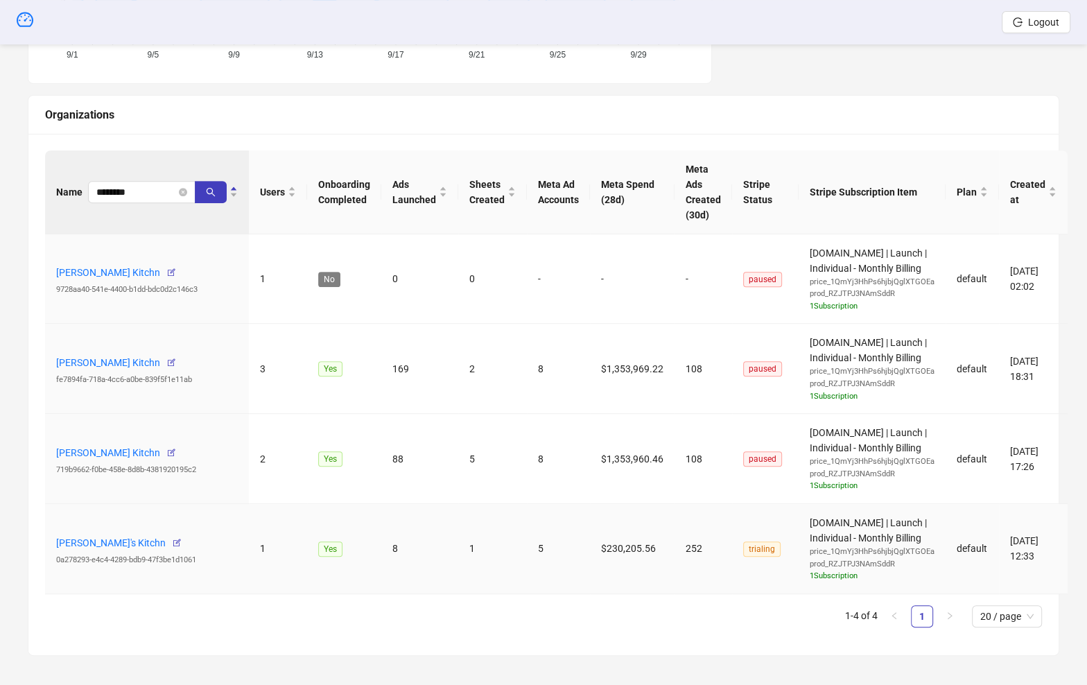
click at [756, 548] on tr "Giovanni's Kitchn 0a278293-e4c4-4289-bdb9-47f3be1d1061 1 Yes 8 1 5 $230,205.56 …" at bounding box center [556, 549] width 1023 height 90
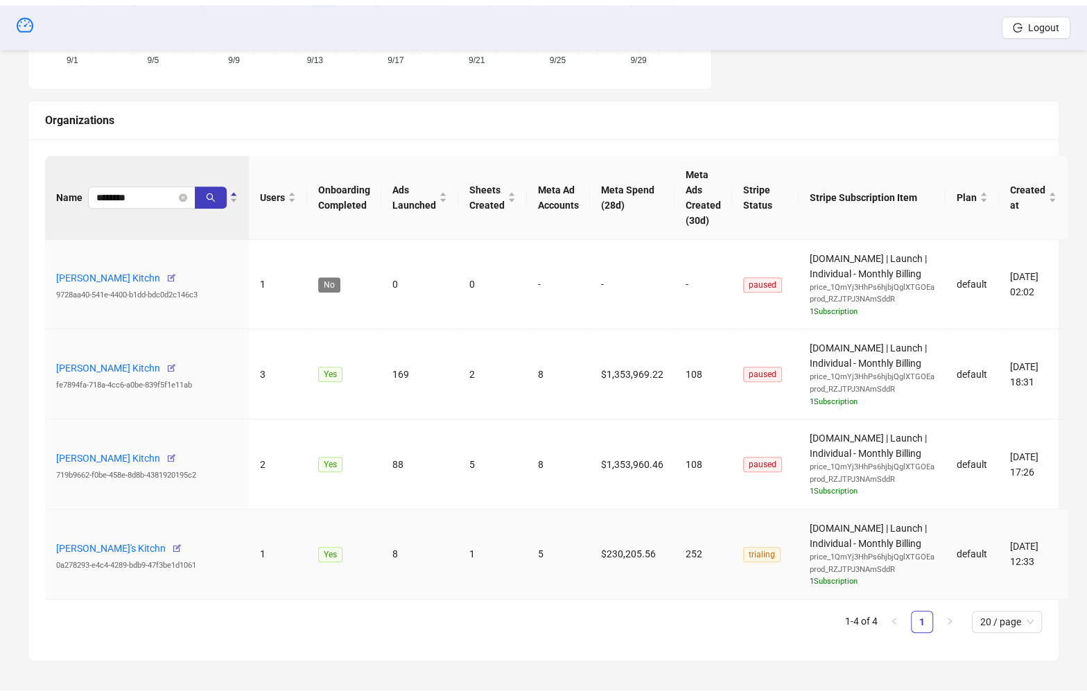
scroll to position [420, 0]
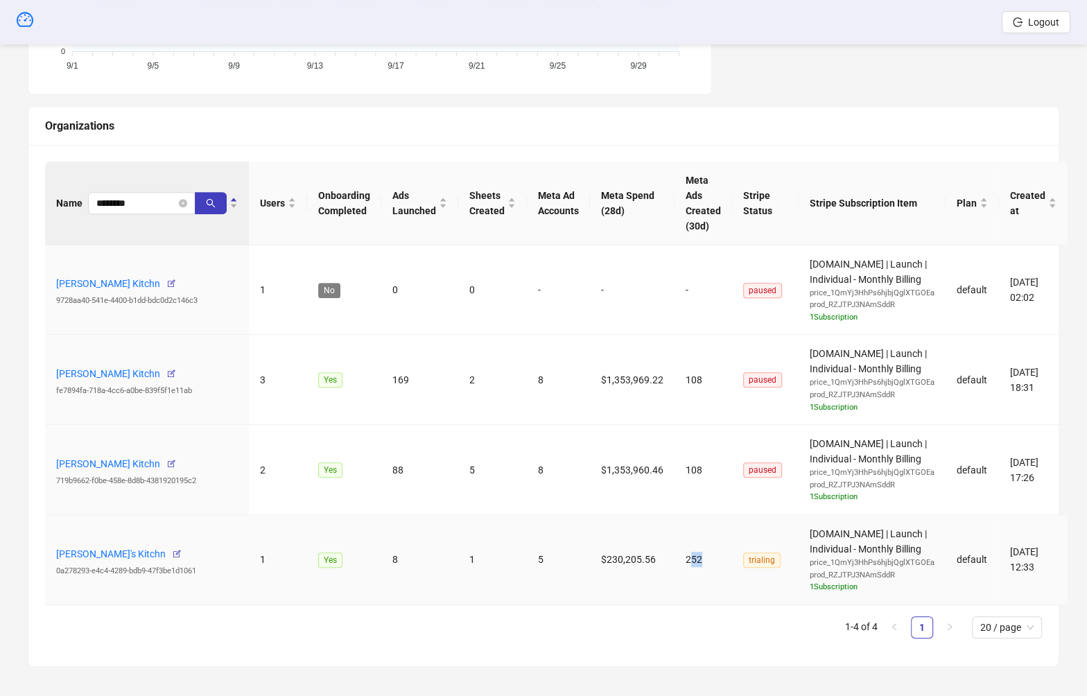
click at [758, 547] on td "trialing" at bounding box center [765, 560] width 67 height 90
click at [63, 548] on link "[PERSON_NAME]'s Kitchn" at bounding box center [111, 553] width 110 height 11
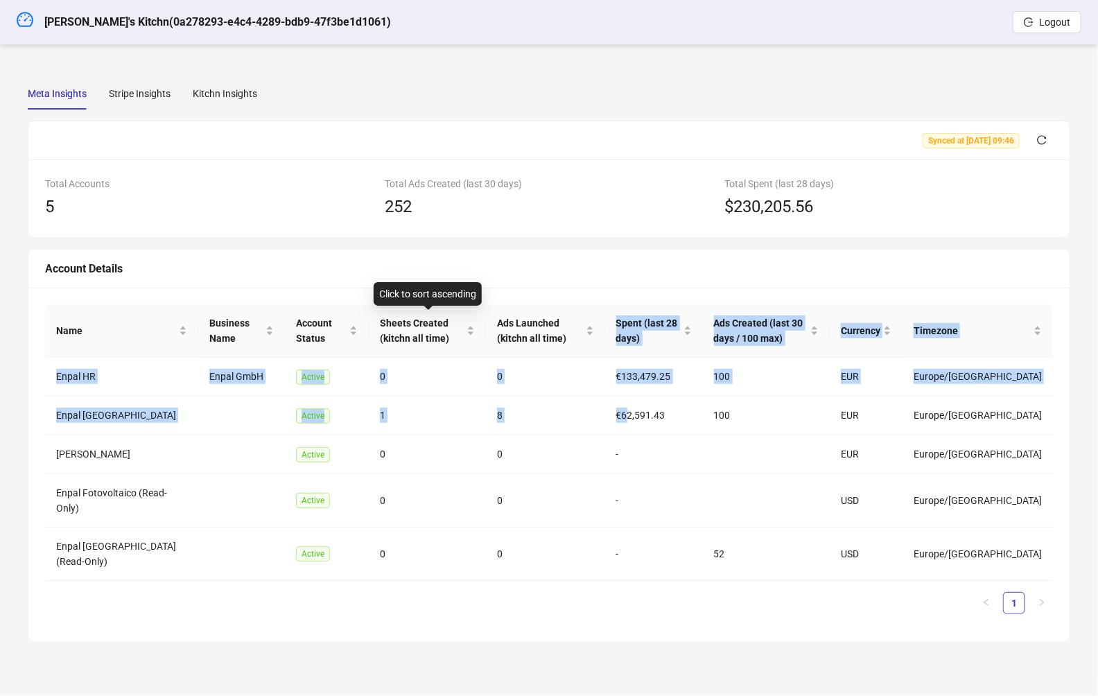
drag, startPoint x: 541, startPoint y: 406, endPoint x: 545, endPoint y: 361, distance: 45.3
click at [539, 358] on tbody "Enpal HR Enpal GmbH Active 0 0 €133,479.25 100 EUR Europe/Berlin Enpal Italy Ac…" at bounding box center [549, 469] width 1008 height 223
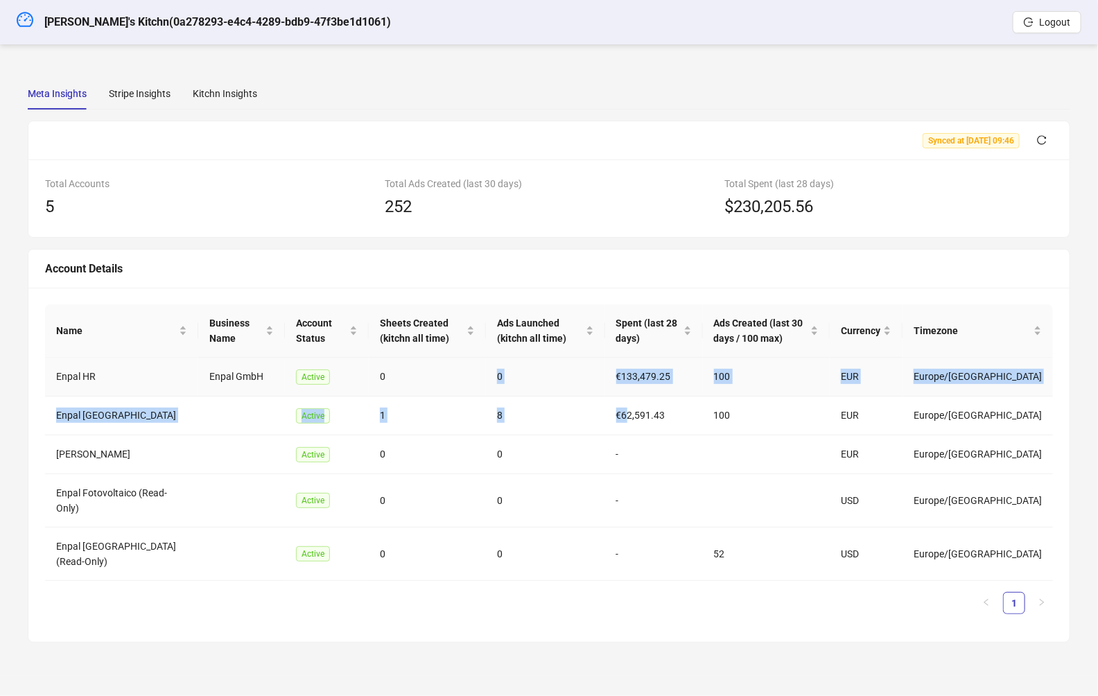
click at [553, 374] on td "0" at bounding box center [545, 377] width 119 height 39
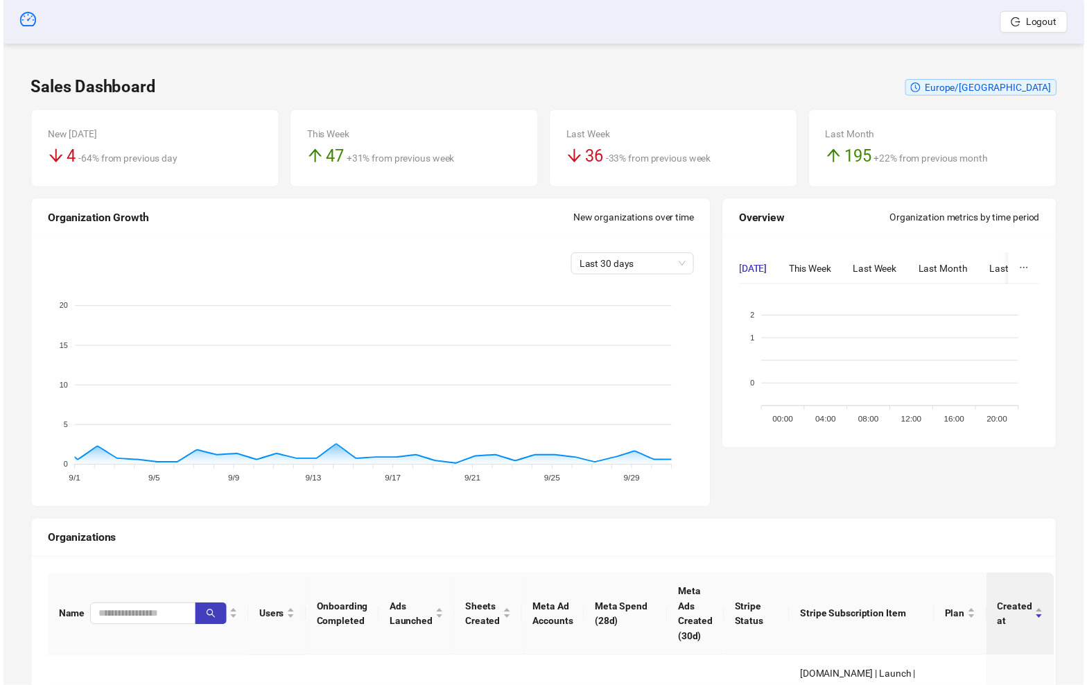
scroll to position [420, 0]
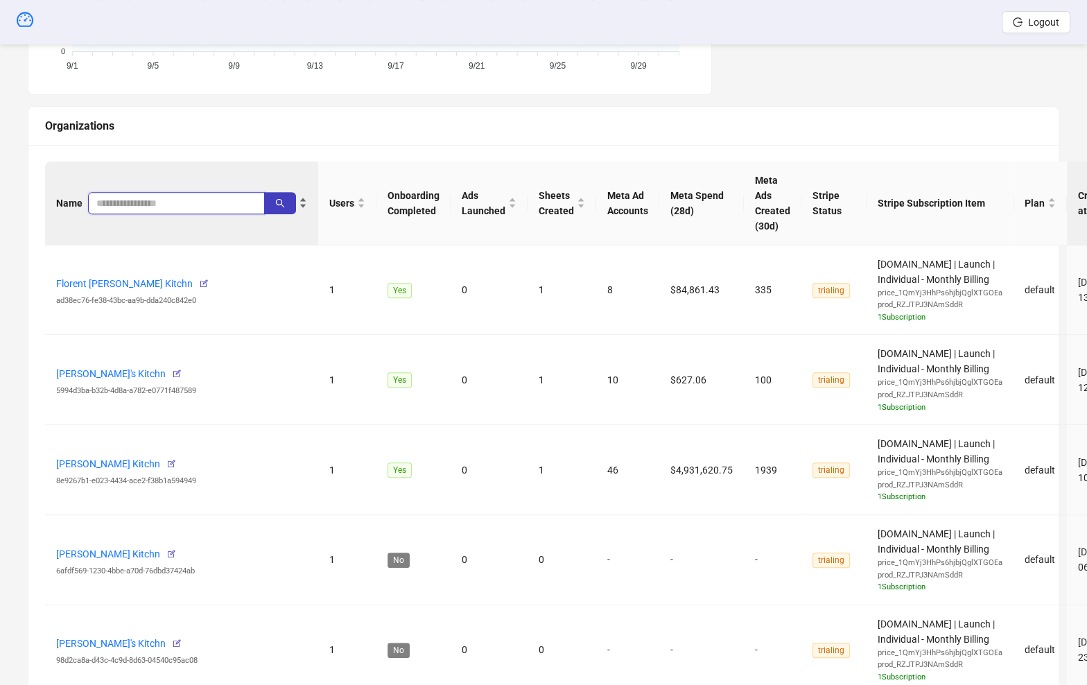
click at [119, 203] on input "search" at bounding box center [170, 203] width 149 height 15
type input "*****"
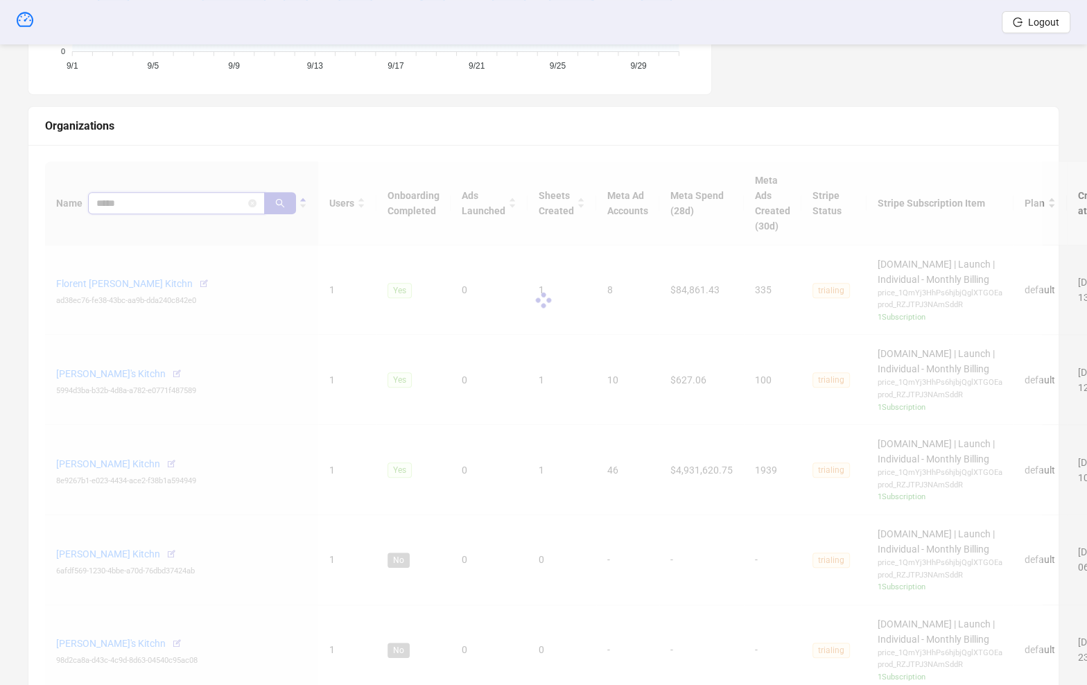
scroll to position [163, 0]
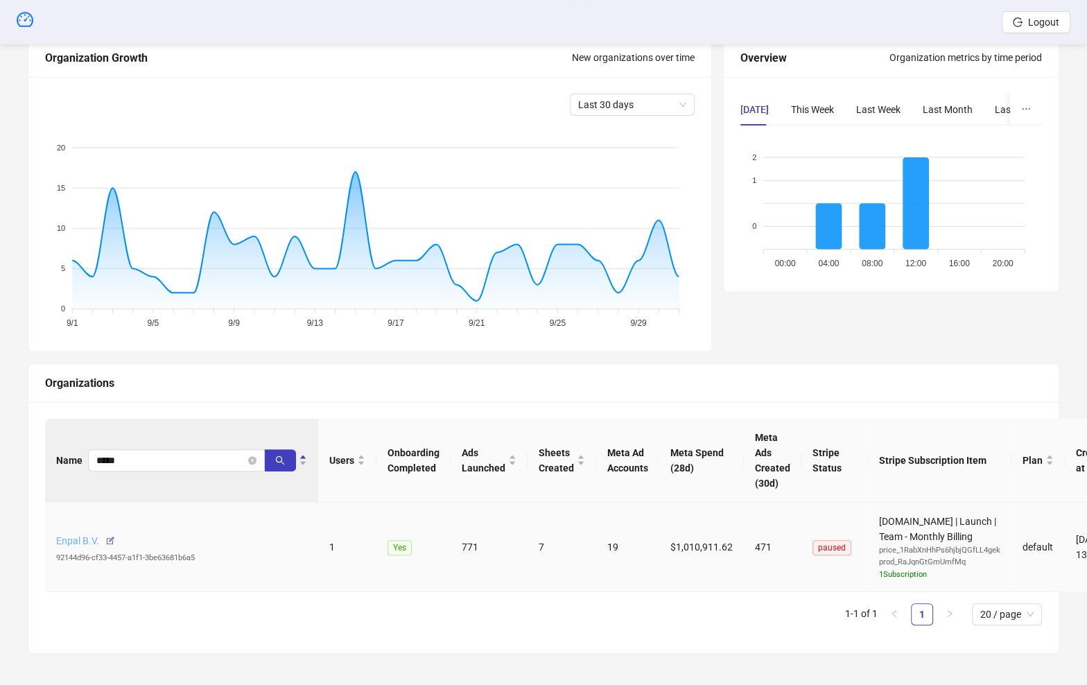
click at [66, 537] on link "Enpal B.V." at bounding box center [77, 540] width 43 height 11
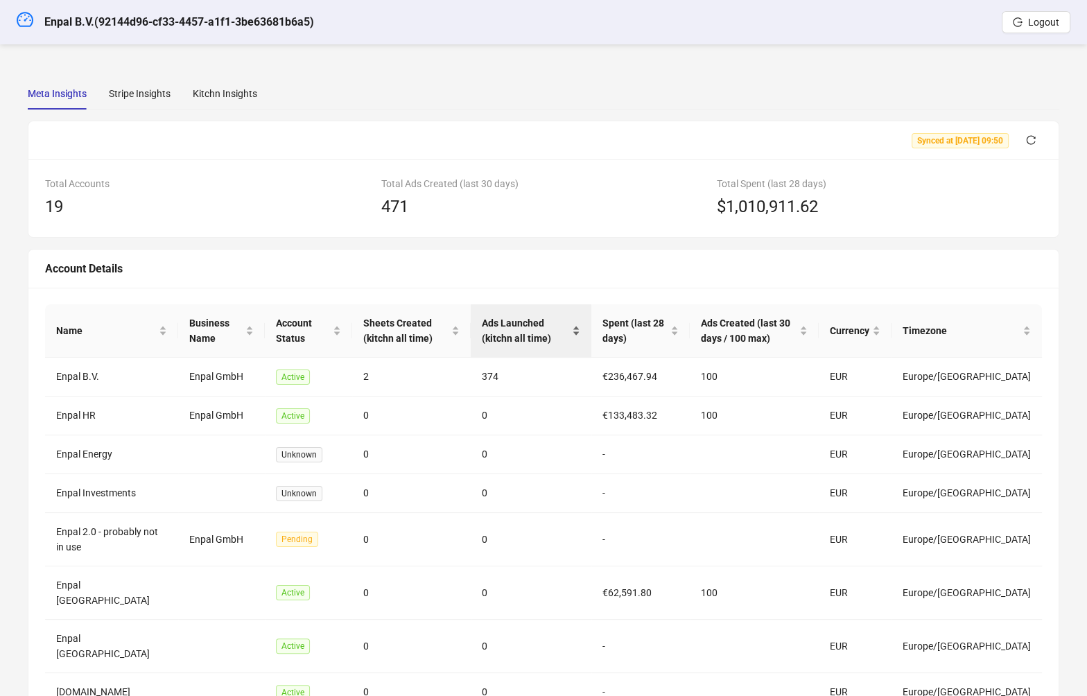
click at [518, 331] on span "Ads Launched (kitchn all time)" at bounding box center [525, 330] width 87 height 31
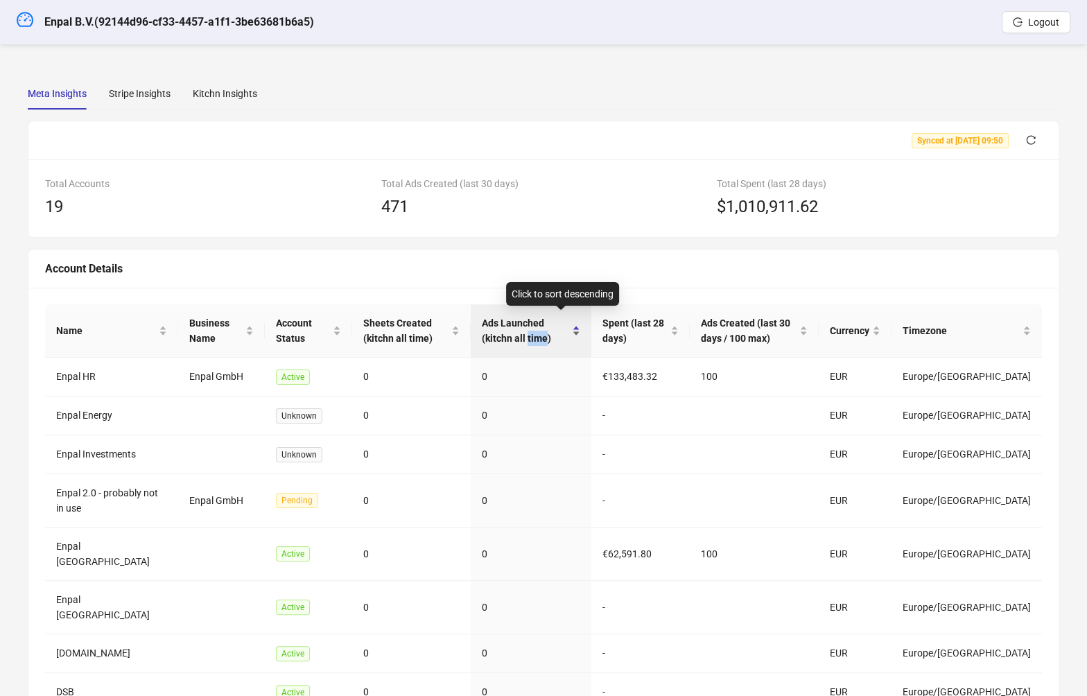
click at [518, 331] on span "Ads Launched (kitchn all time)" at bounding box center [525, 330] width 87 height 31
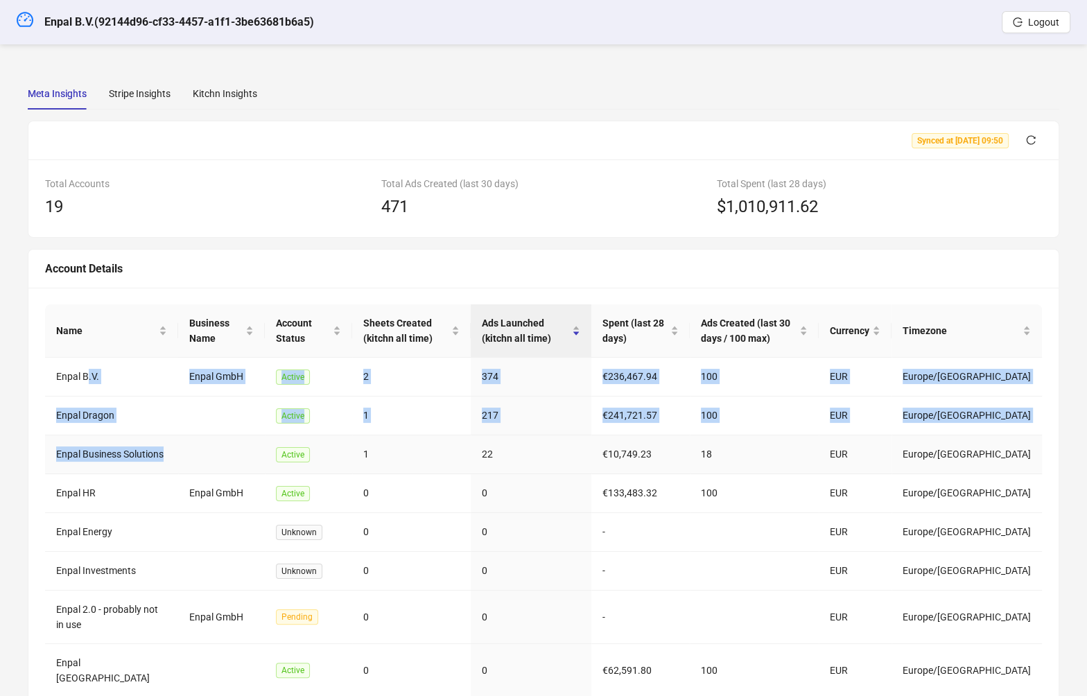
drag, startPoint x: 96, startPoint y: 385, endPoint x: 122, endPoint y: 464, distance: 83.3
click at [122, 464] on tbody "Enpal B.V. Enpal GmbH Active 2 374 €236,467.94 100 EUR Europe/Berlin Enpal Drag…" at bounding box center [543, 574] width 997 height 432
click at [122, 464] on td "Enpal Business Solutions" at bounding box center [111, 454] width 133 height 39
drag, startPoint x: 97, startPoint y: 459, endPoint x: 47, endPoint y: 382, distance: 91.7
click at [47, 382] on tbody "Enpal B.V. Enpal GmbH Active 2 374 €236,467.94 100 EUR Europe/Berlin Enpal Drag…" at bounding box center [543, 574] width 997 height 432
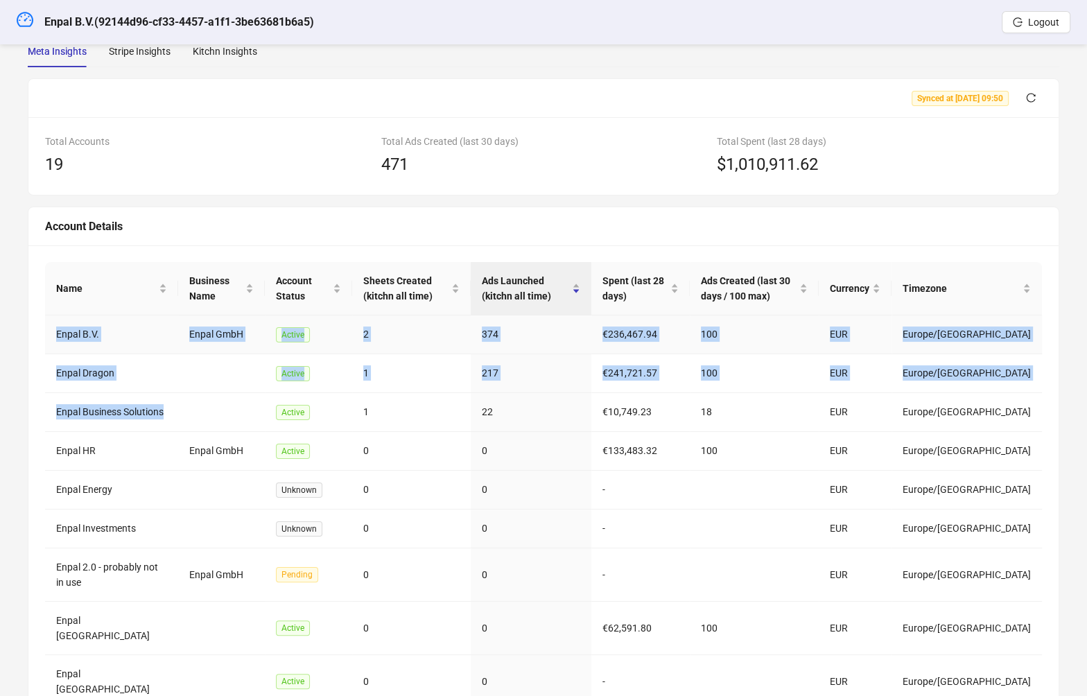
scroll to position [115, 0]
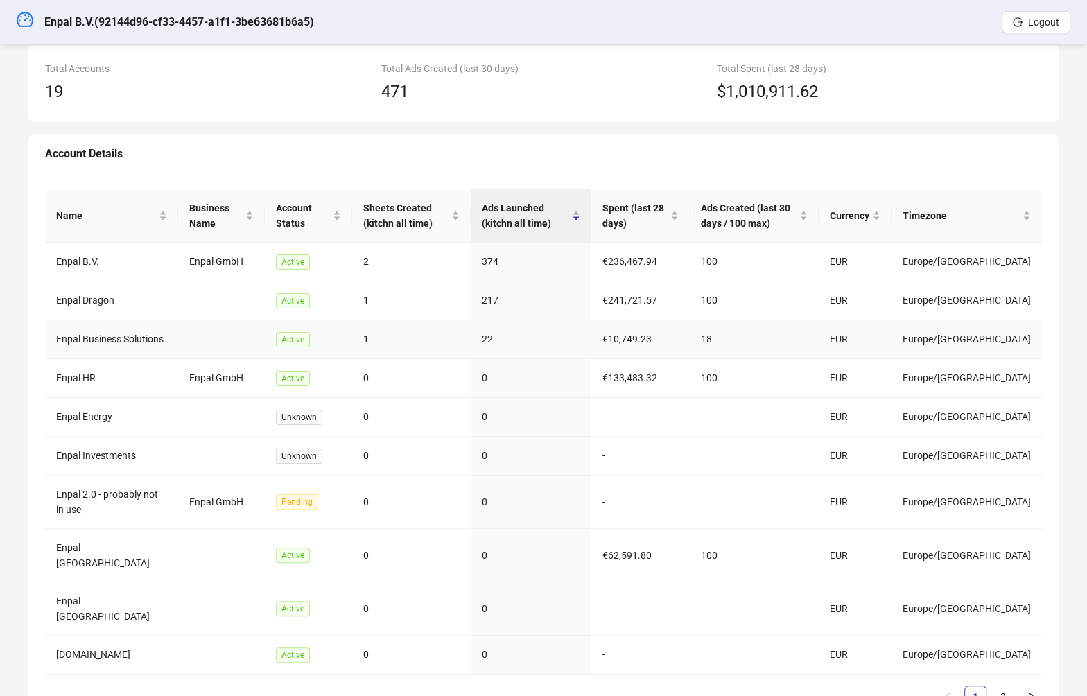
click at [197, 347] on td at bounding box center [221, 339] width 87 height 39
